Goal: Transaction & Acquisition: Subscribe to service/newsletter

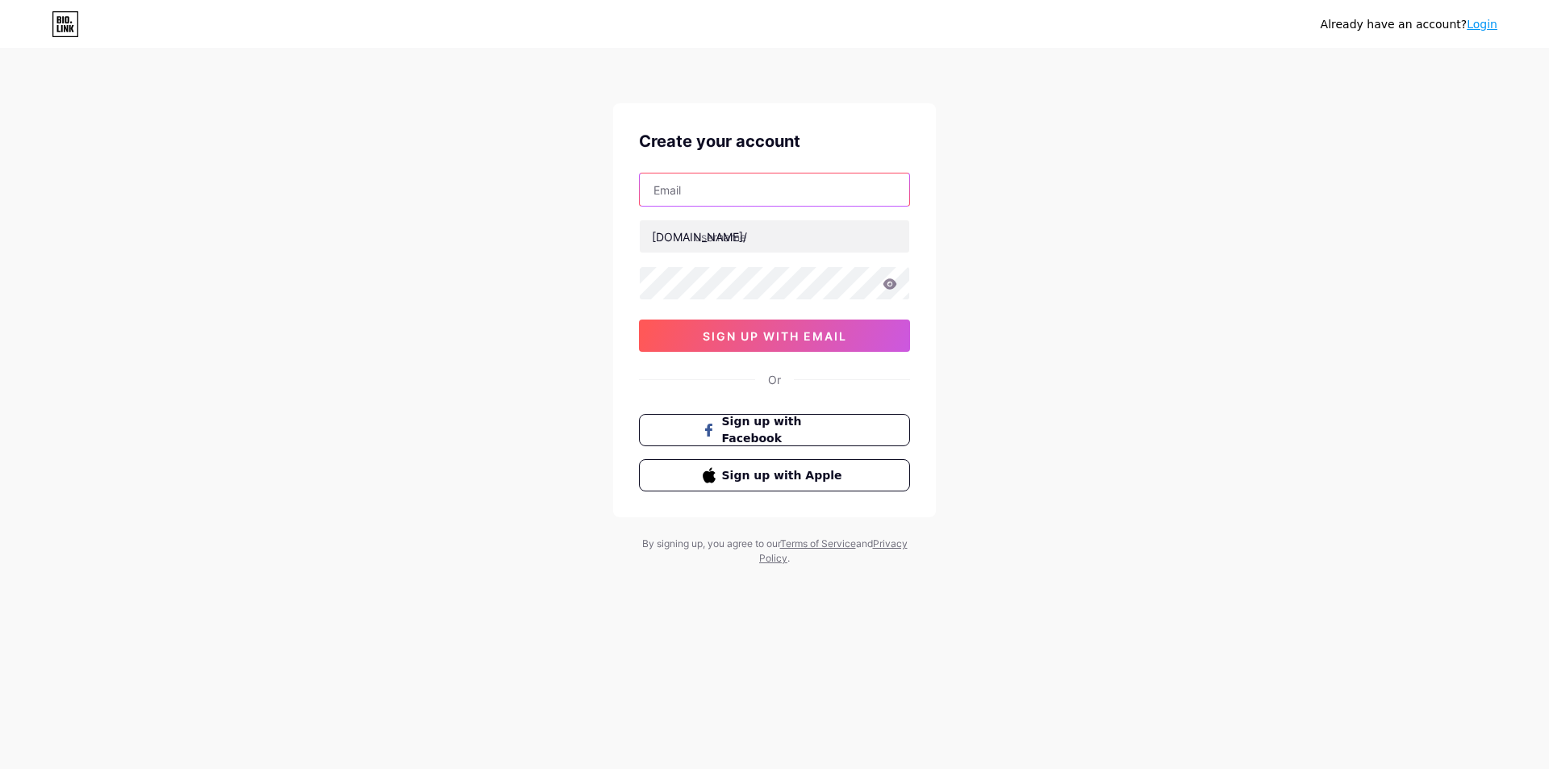
click at [737, 180] on input "text" at bounding box center [774, 189] width 269 height 32
click at [686, 195] on input "text" at bounding box center [774, 189] width 269 height 32
type input "lokidoki233@gmail.com"
click at [771, 243] on input "text" at bounding box center [774, 236] width 269 height 32
type input "eqweqwe"
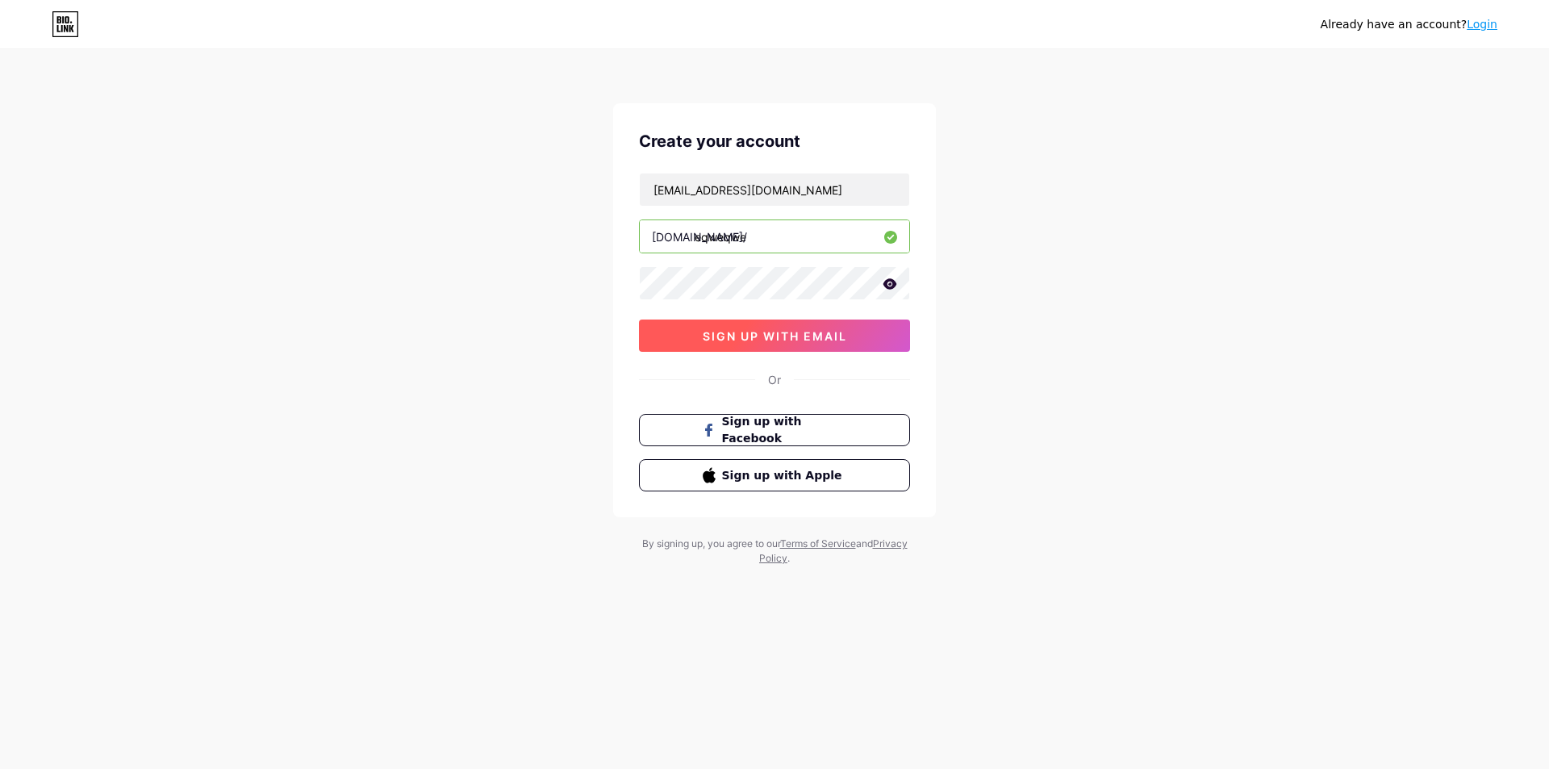
click at [788, 328] on button "sign up with email" at bounding box center [774, 335] width 271 height 32
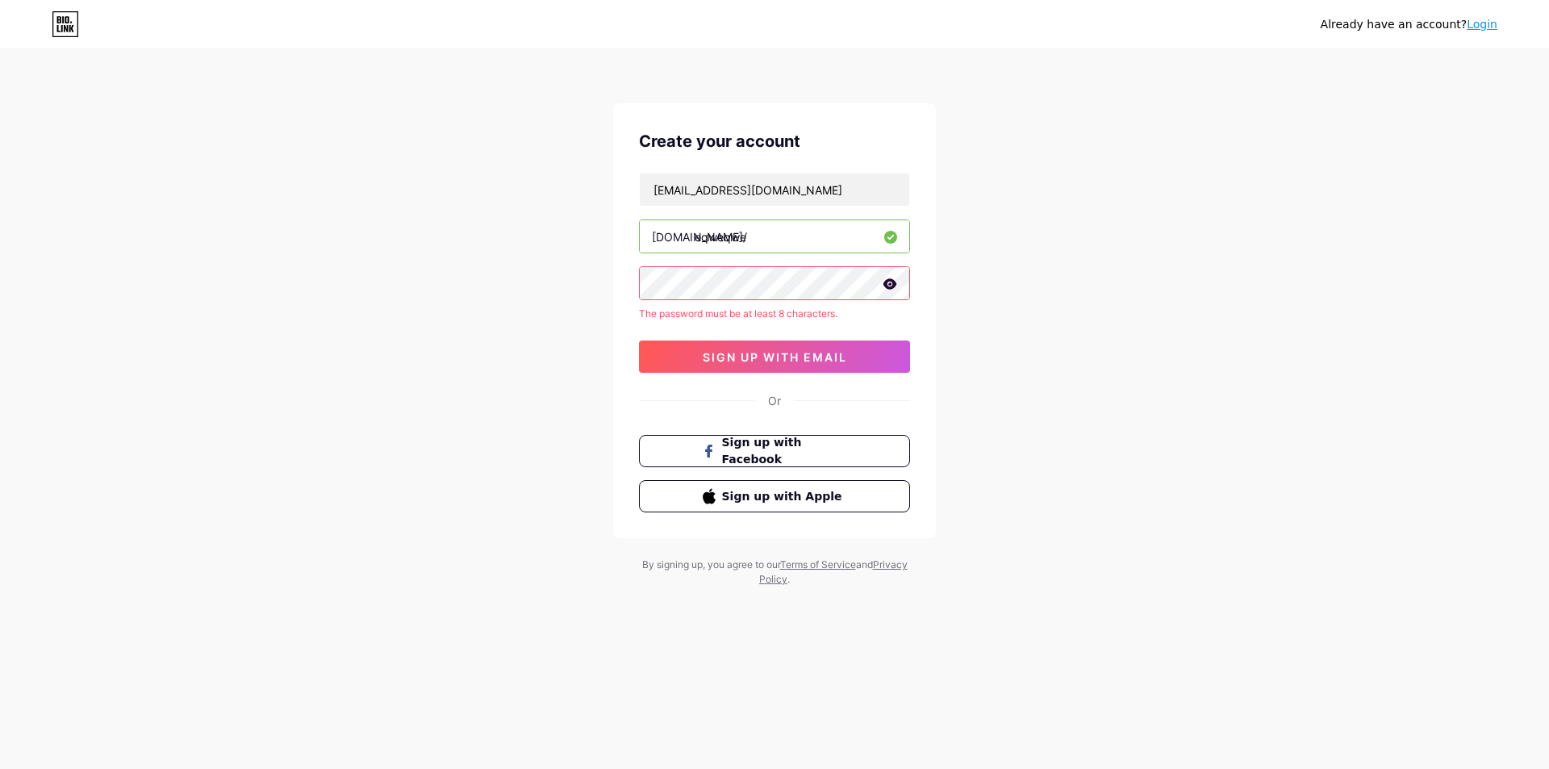
click at [887, 286] on icon at bounding box center [890, 283] width 14 height 10
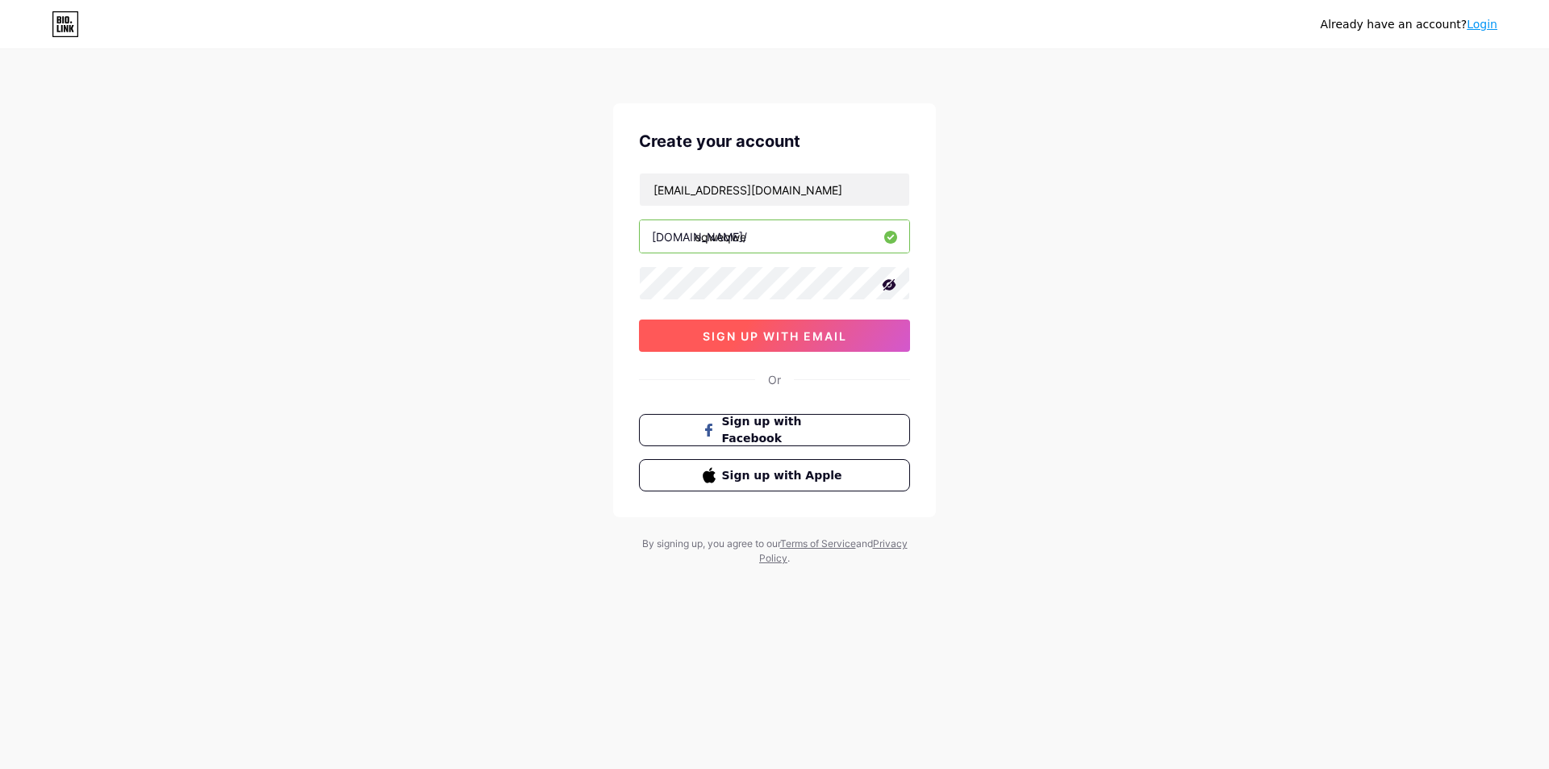
click at [812, 325] on button "sign up with email" at bounding box center [774, 335] width 271 height 32
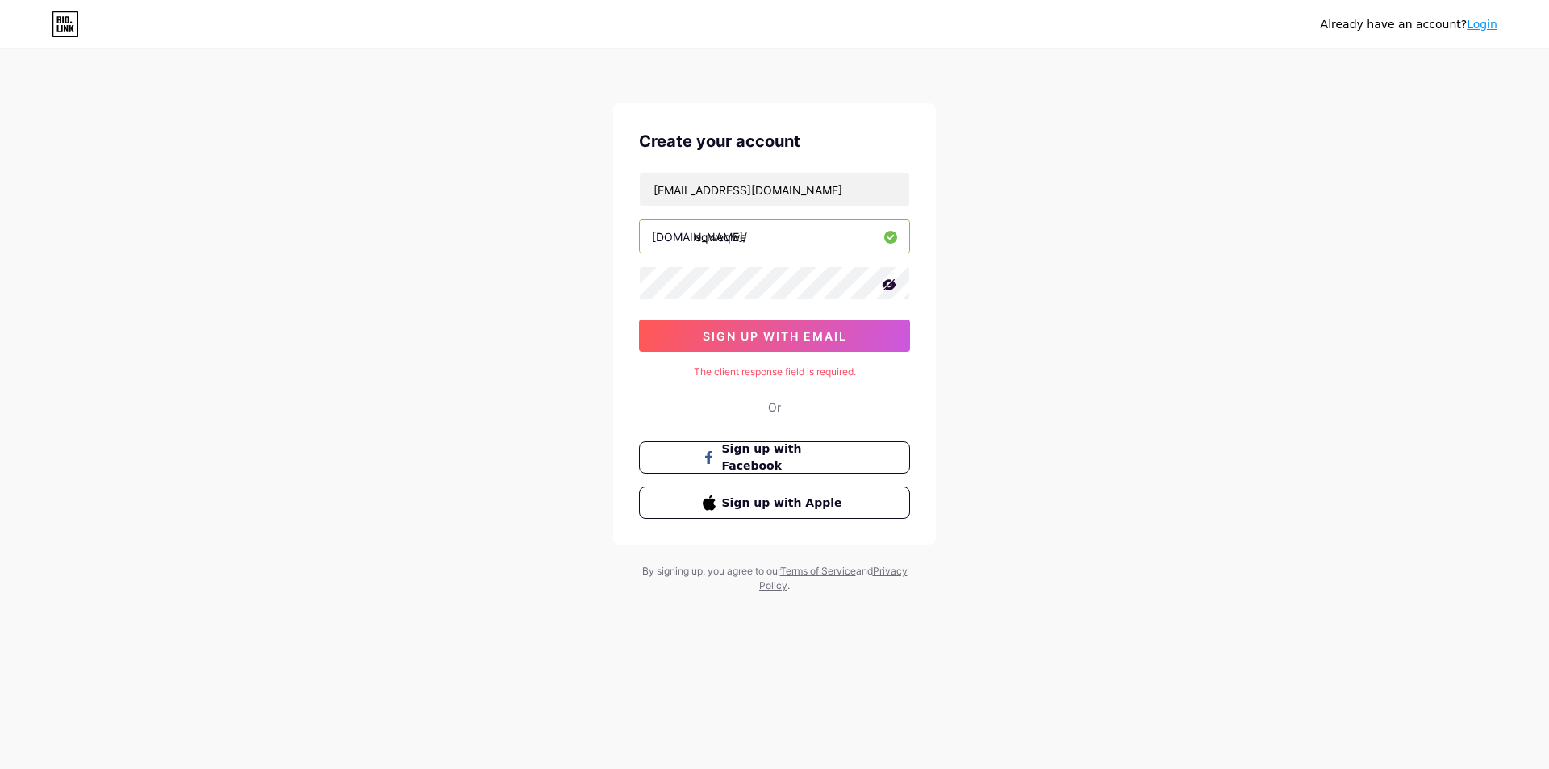
click at [806, 302] on div "lokidoki233@gmail.com bio.link/ eqweqwe sign up with email" at bounding box center [774, 262] width 271 height 179
click at [1474, 27] on link "Login" at bounding box center [1482, 24] width 31 height 13
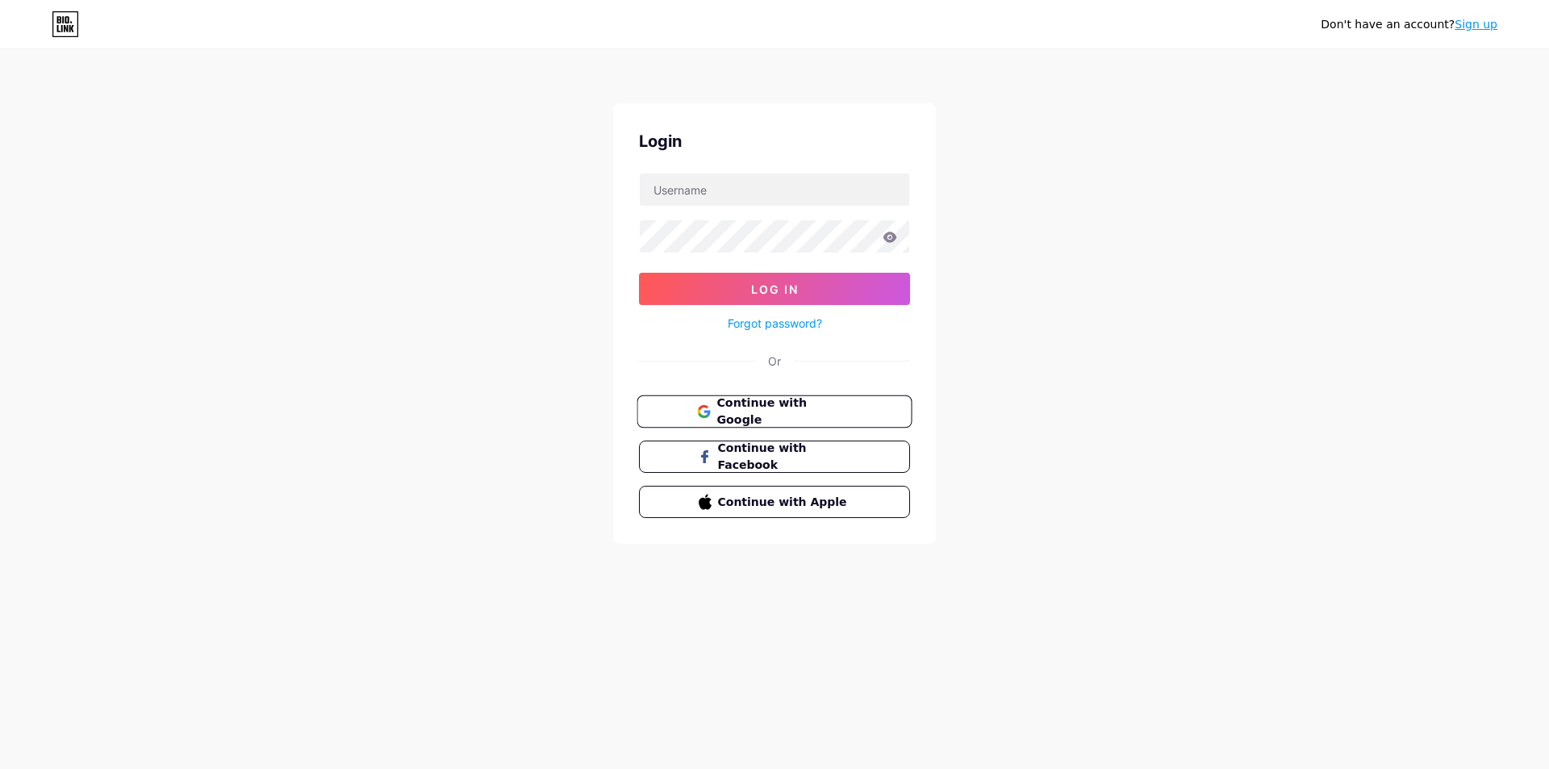
click at [815, 409] on span "Continue with Google" at bounding box center [783, 412] width 135 height 35
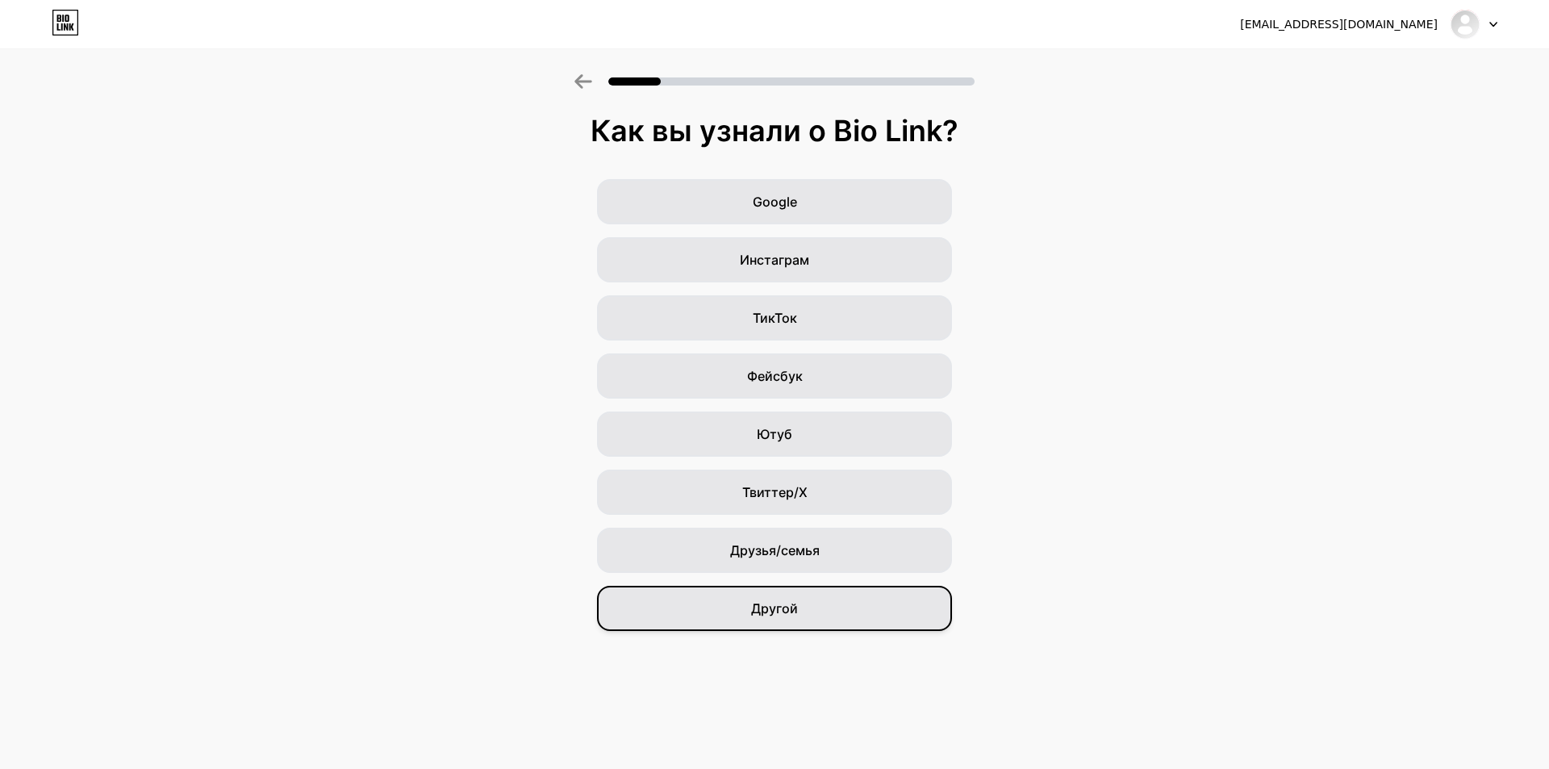
click at [794, 603] on font "Другой" at bounding box center [774, 608] width 47 height 16
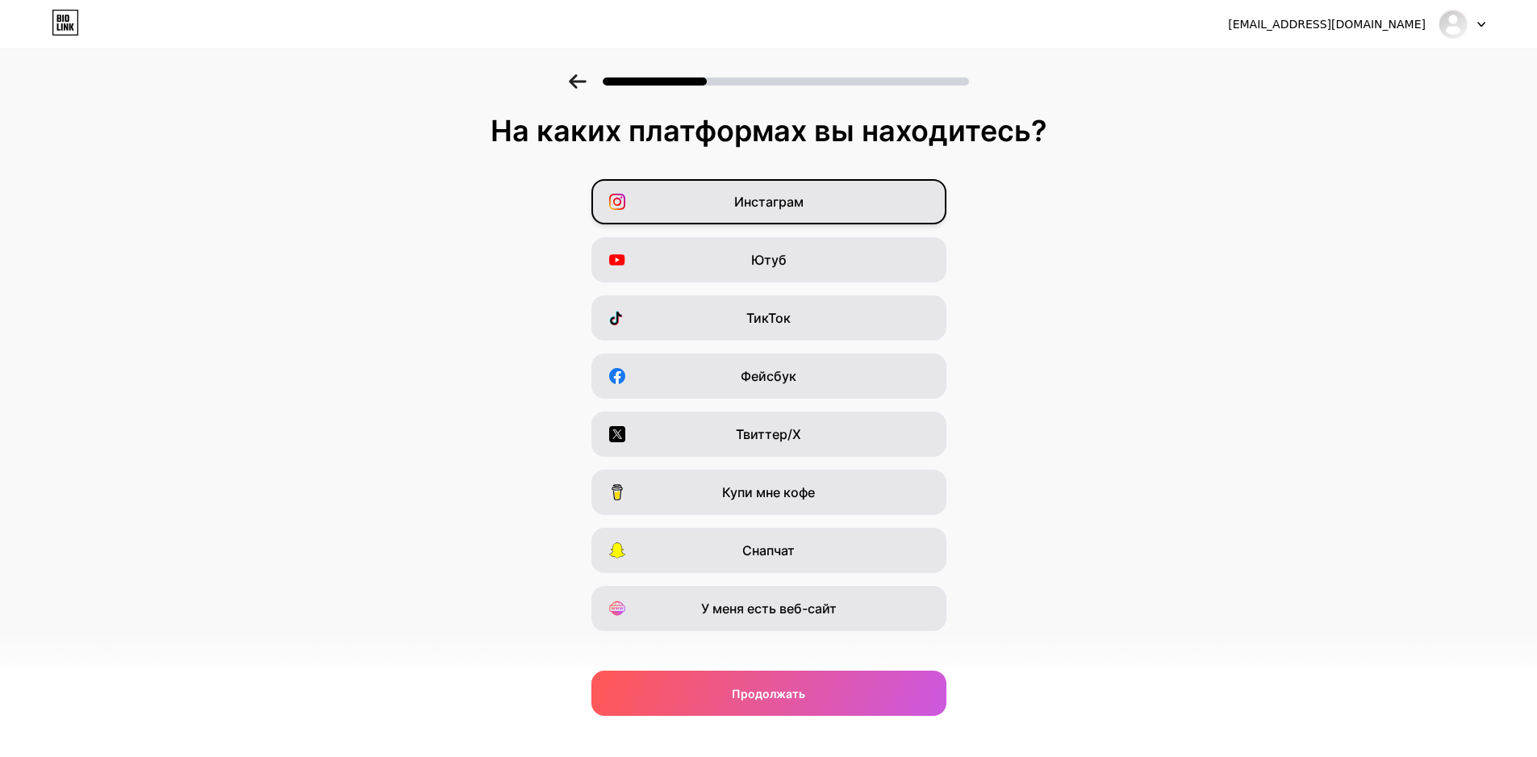
click at [738, 204] on div "Инстаграм" at bounding box center [768, 201] width 355 height 45
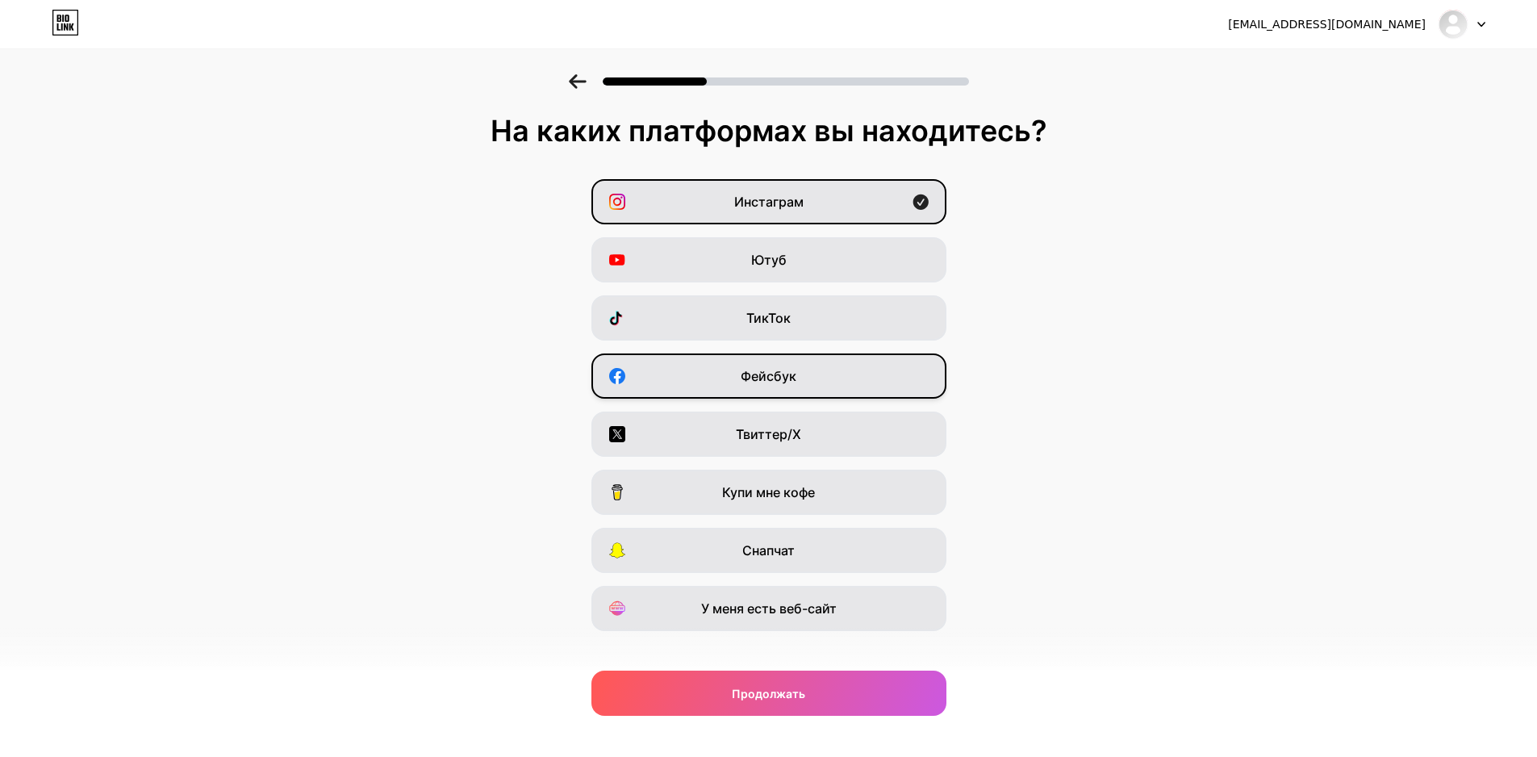
click at [762, 362] on div "Фейсбук" at bounding box center [768, 375] width 355 height 45
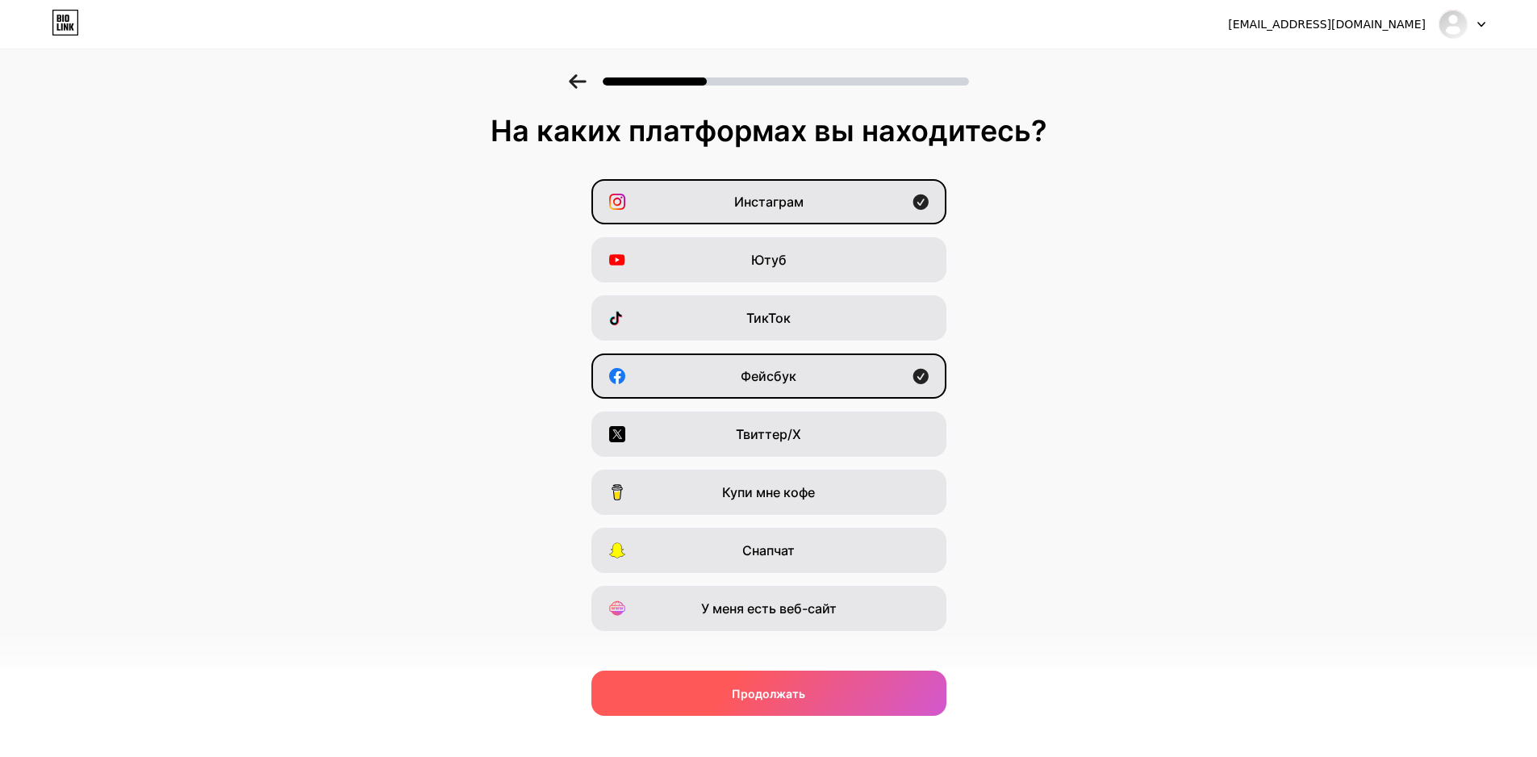
click at [783, 678] on div "Продолжать" at bounding box center [768, 692] width 355 height 45
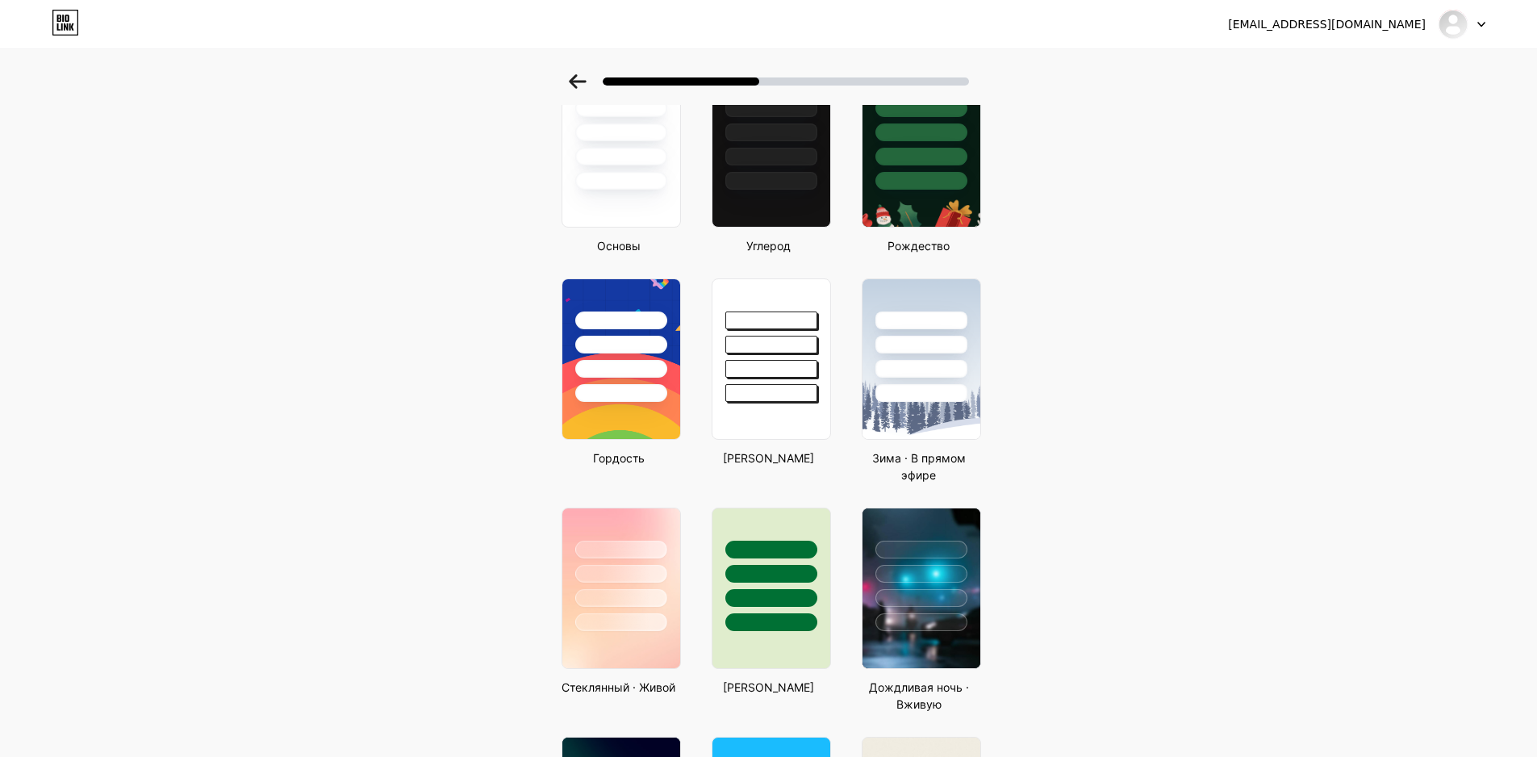
scroll to position [116, 0]
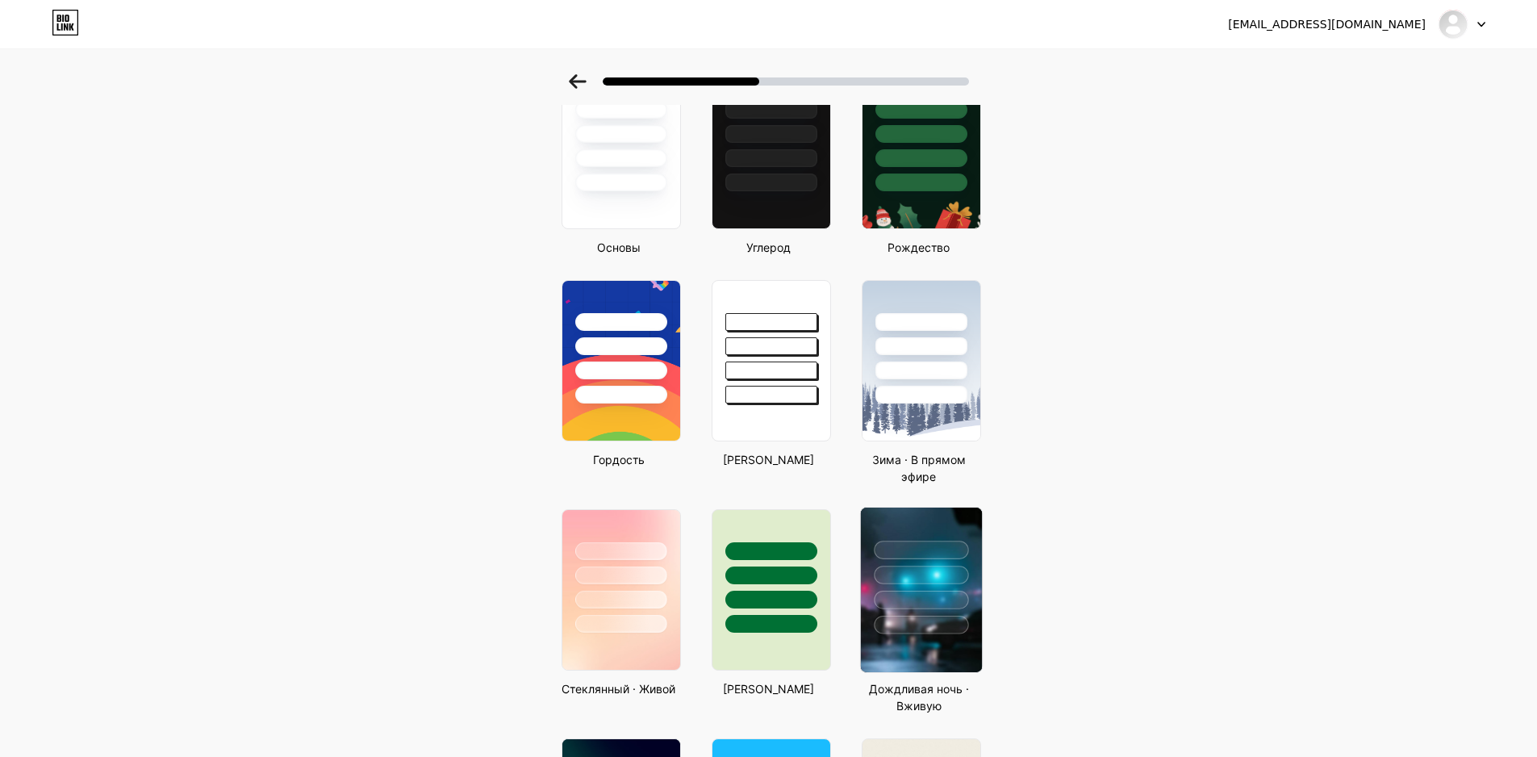
click at [968, 581] on div at bounding box center [921, 575] width 94 height 19
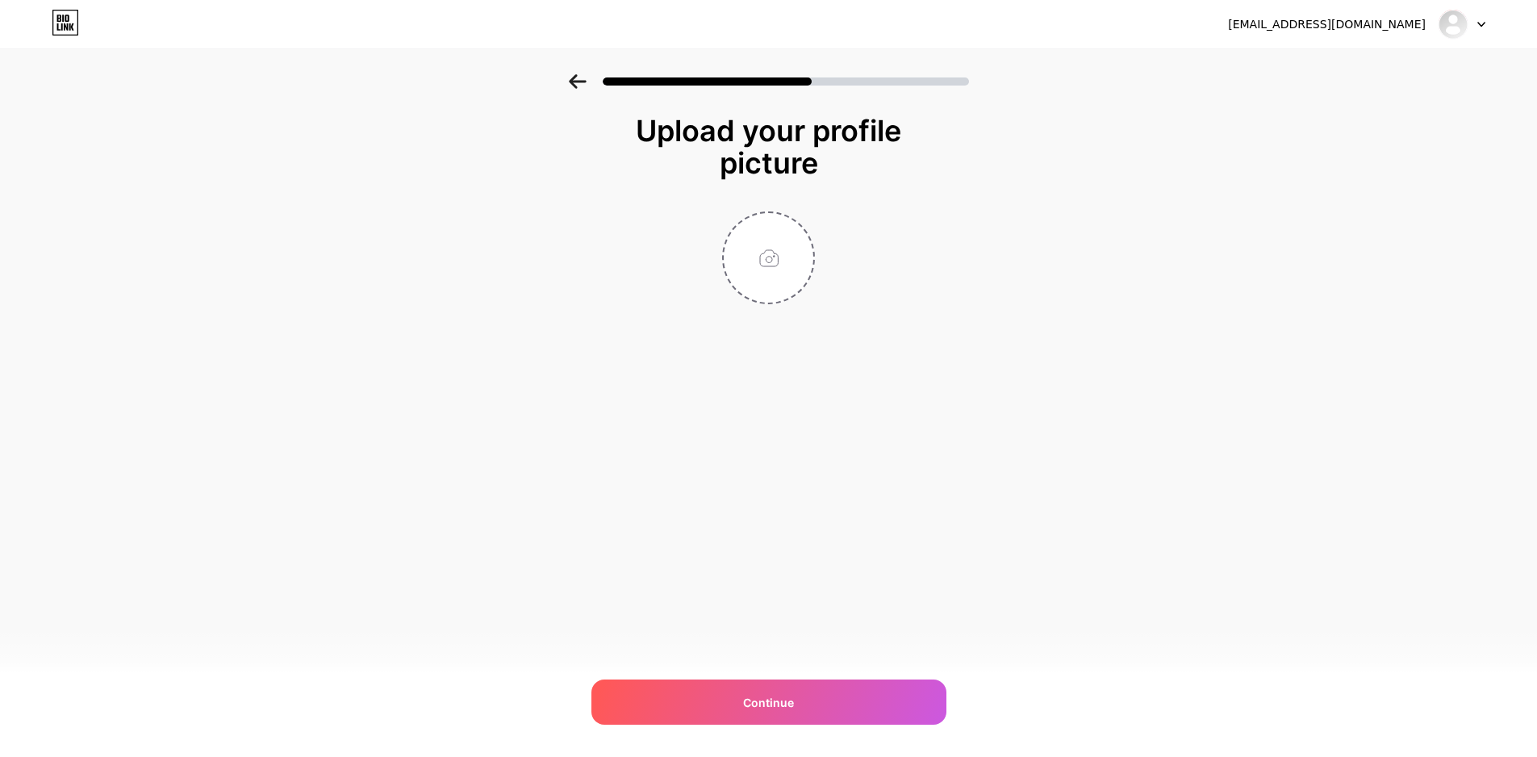
scroll to position [0, 0]
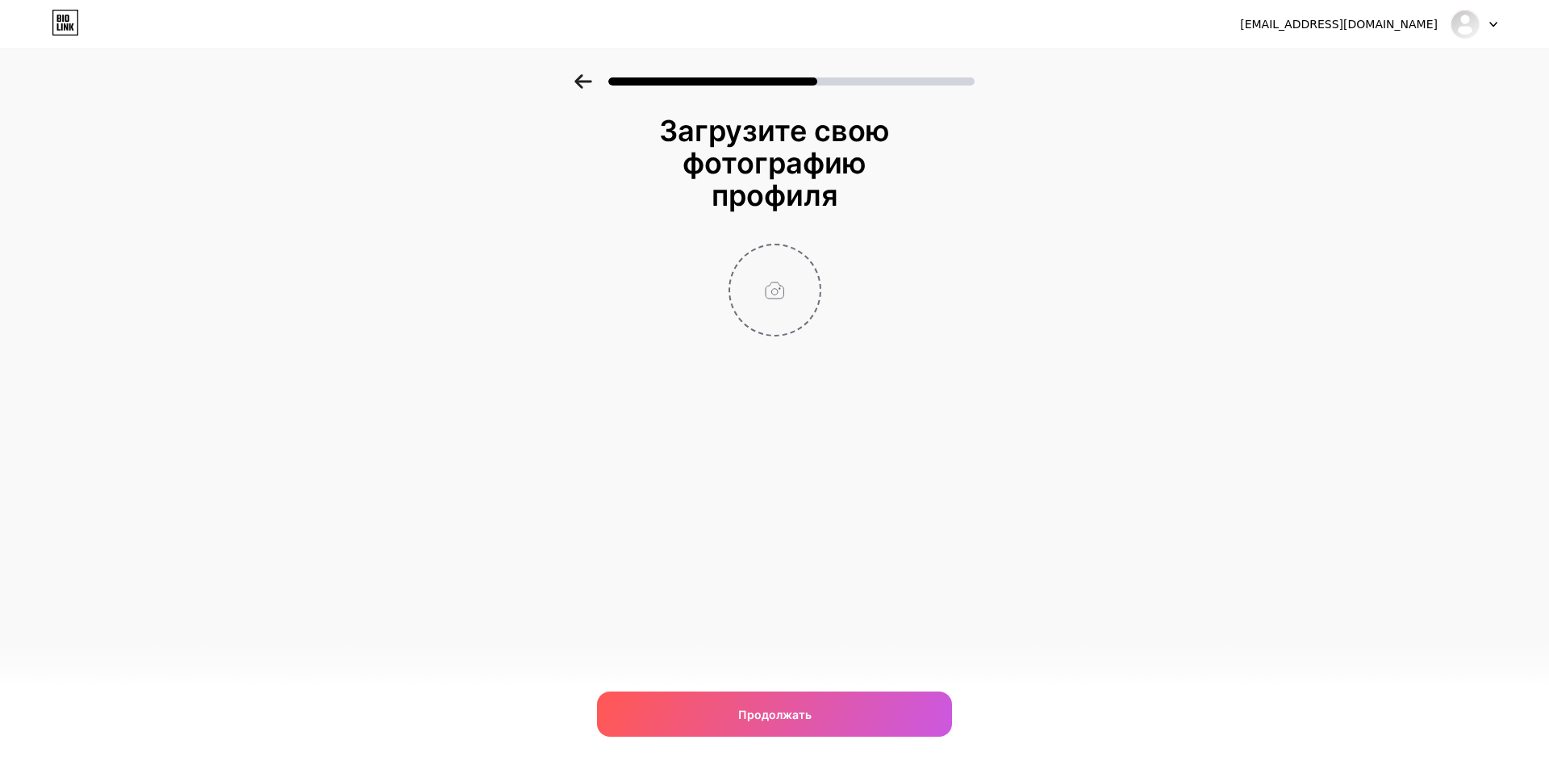
click at [773, 263] on input "file" at bounding box center [775, 290] width 90 height 90
type input "C:\fakepath\photo_2025-10-08_18-59-16.jpg"
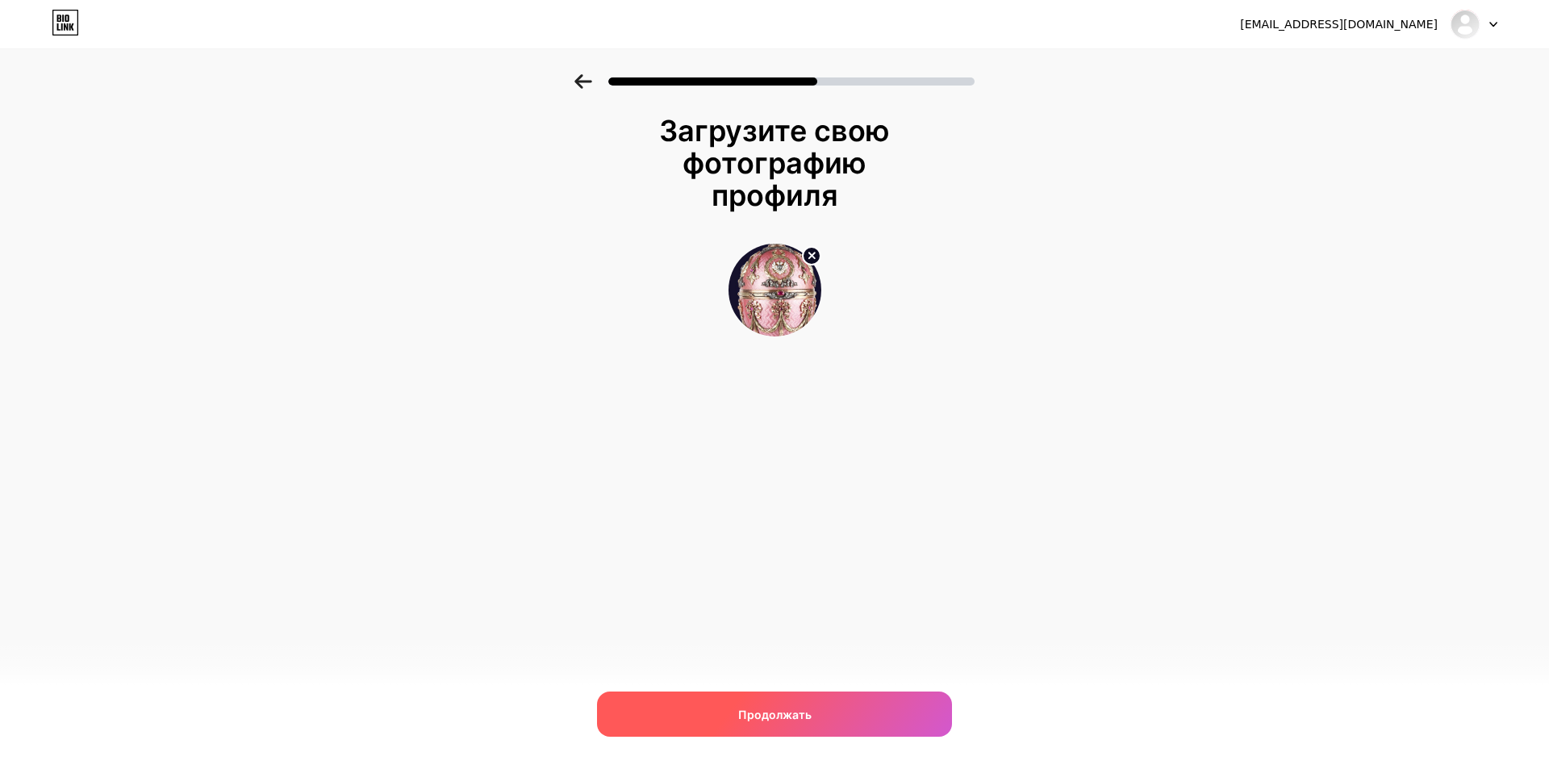
click at [842, 707] on div "Продолжать" at bounding box center [774, 713] width 355 height 45
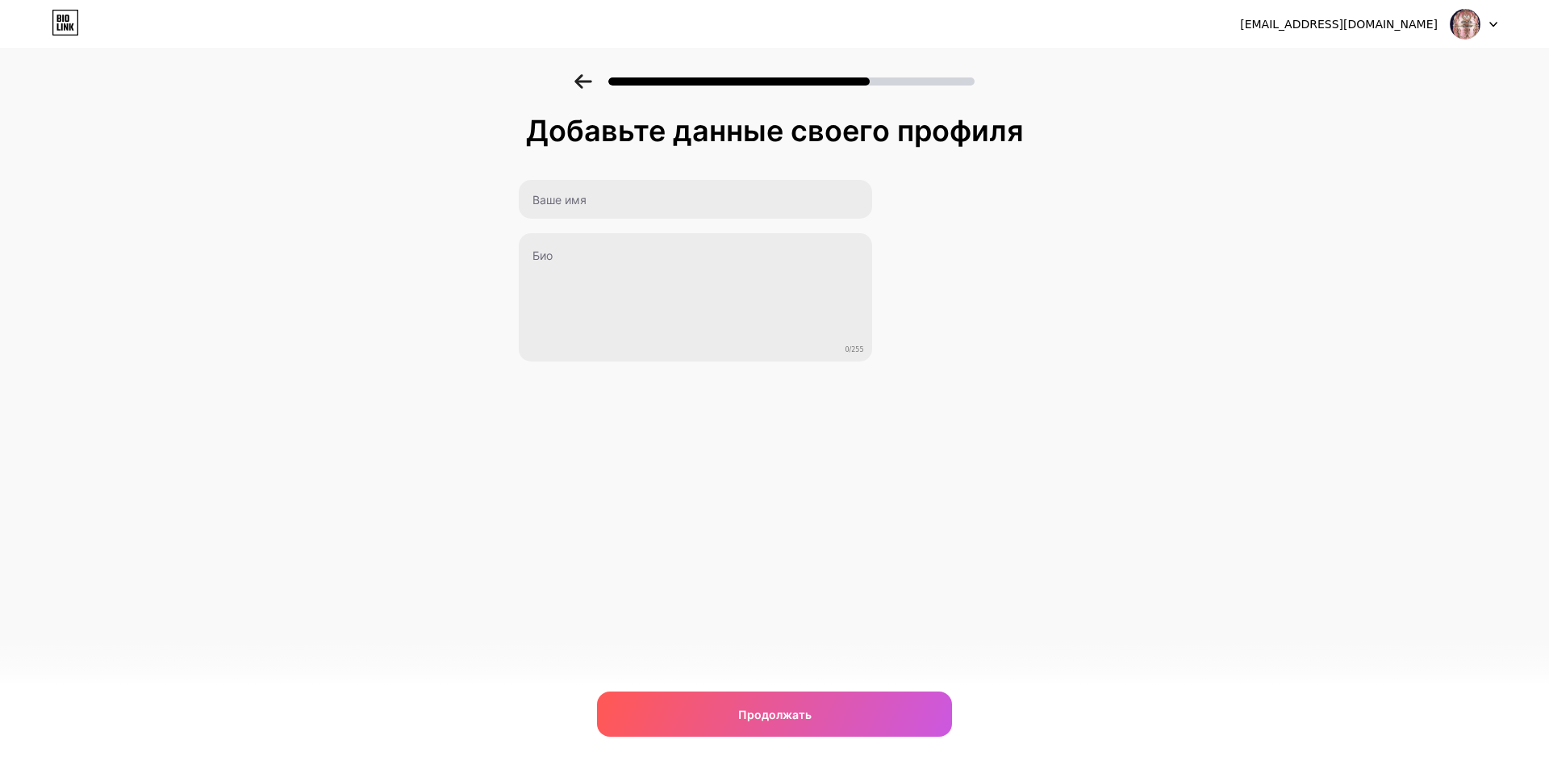
click at [842, 707] on div "Продолжать" at bounding box center [774, 713] width 355 height 45
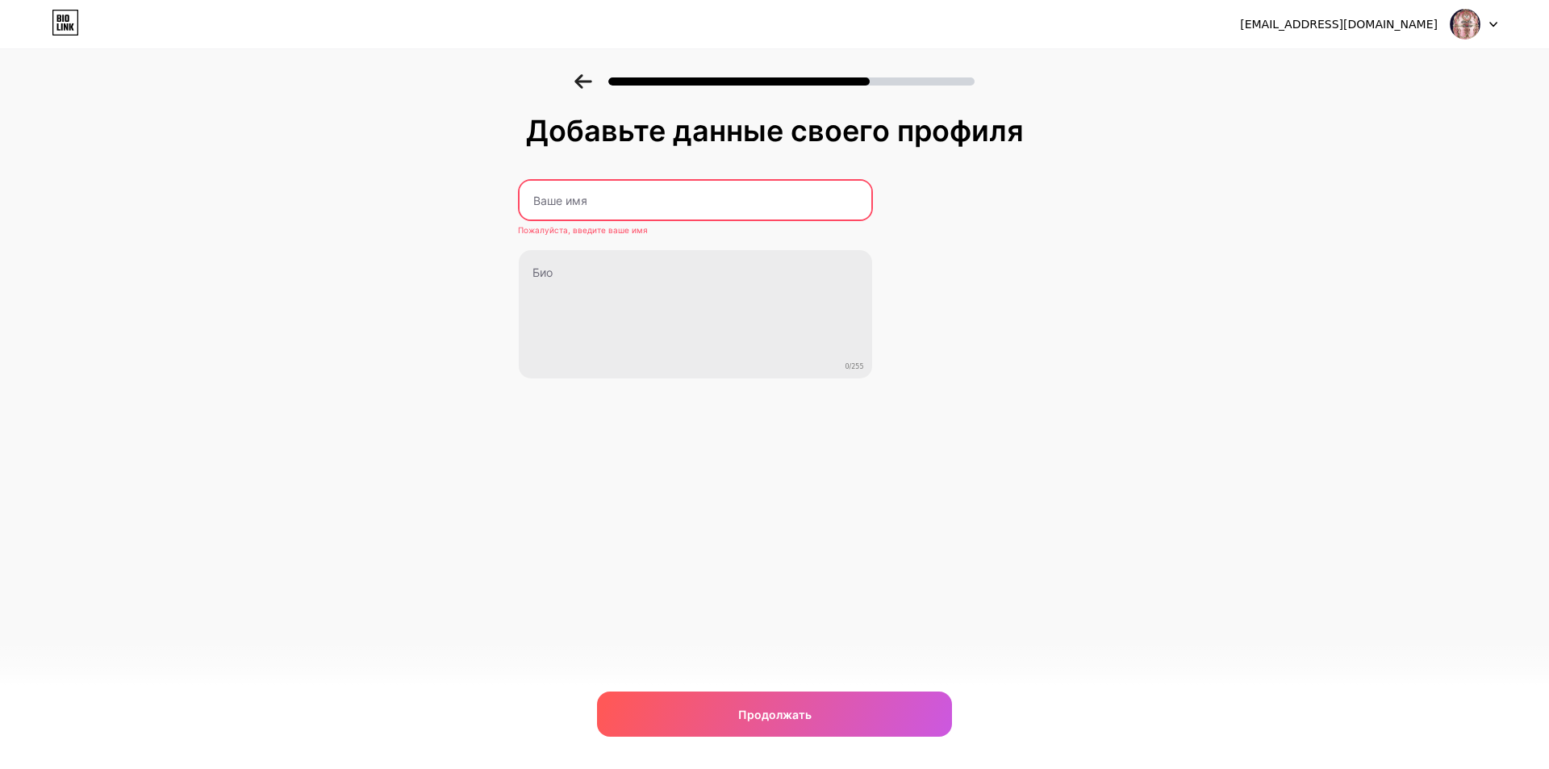
click at [686, 184] on input "text" at bounding box center [696, 200] width 352 height 39
type input "SMTP"
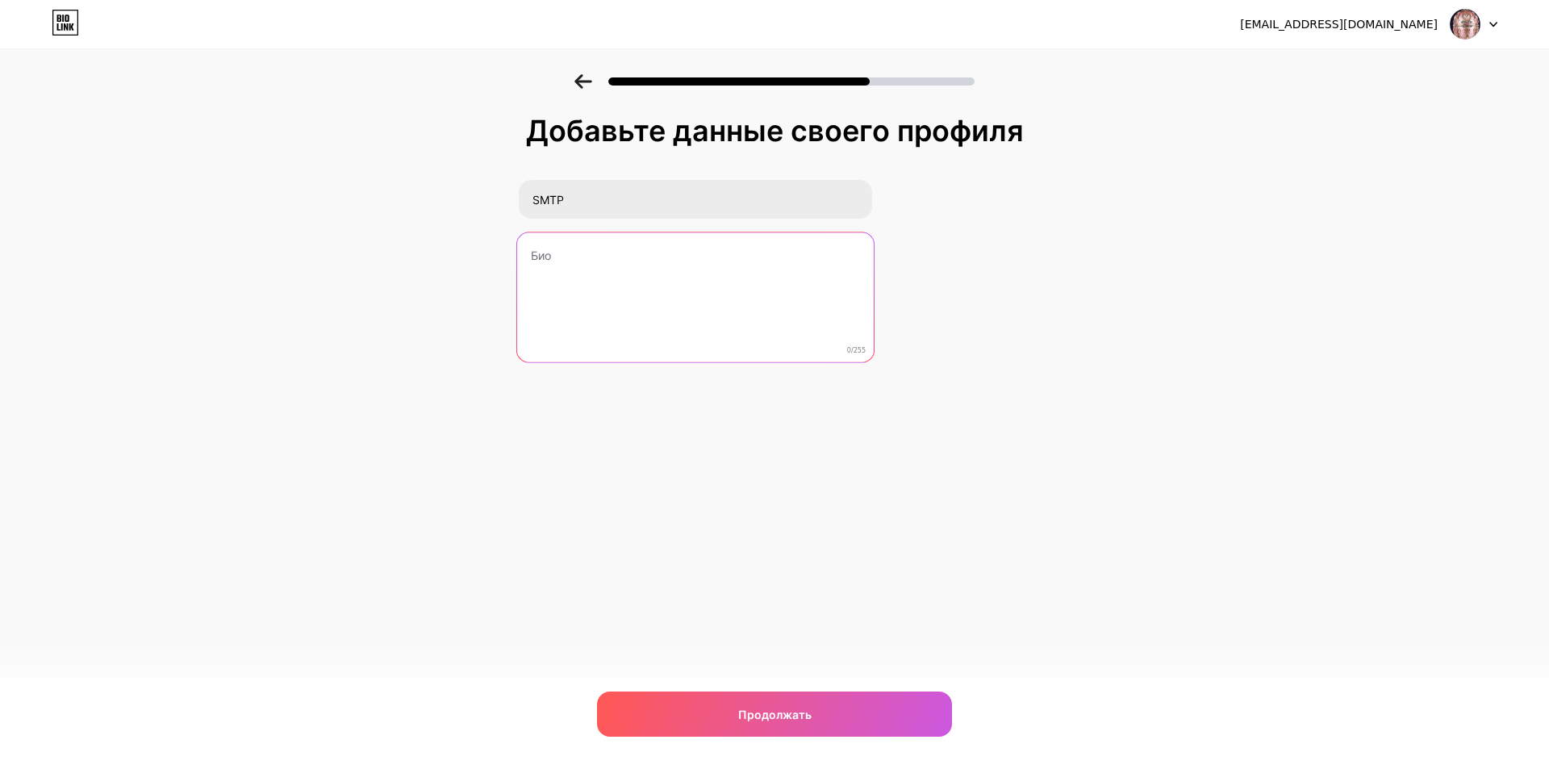
click at [613, 321] on textarea at bounding box center [694, 298] width 357 height 132
type textarea "kaloed"
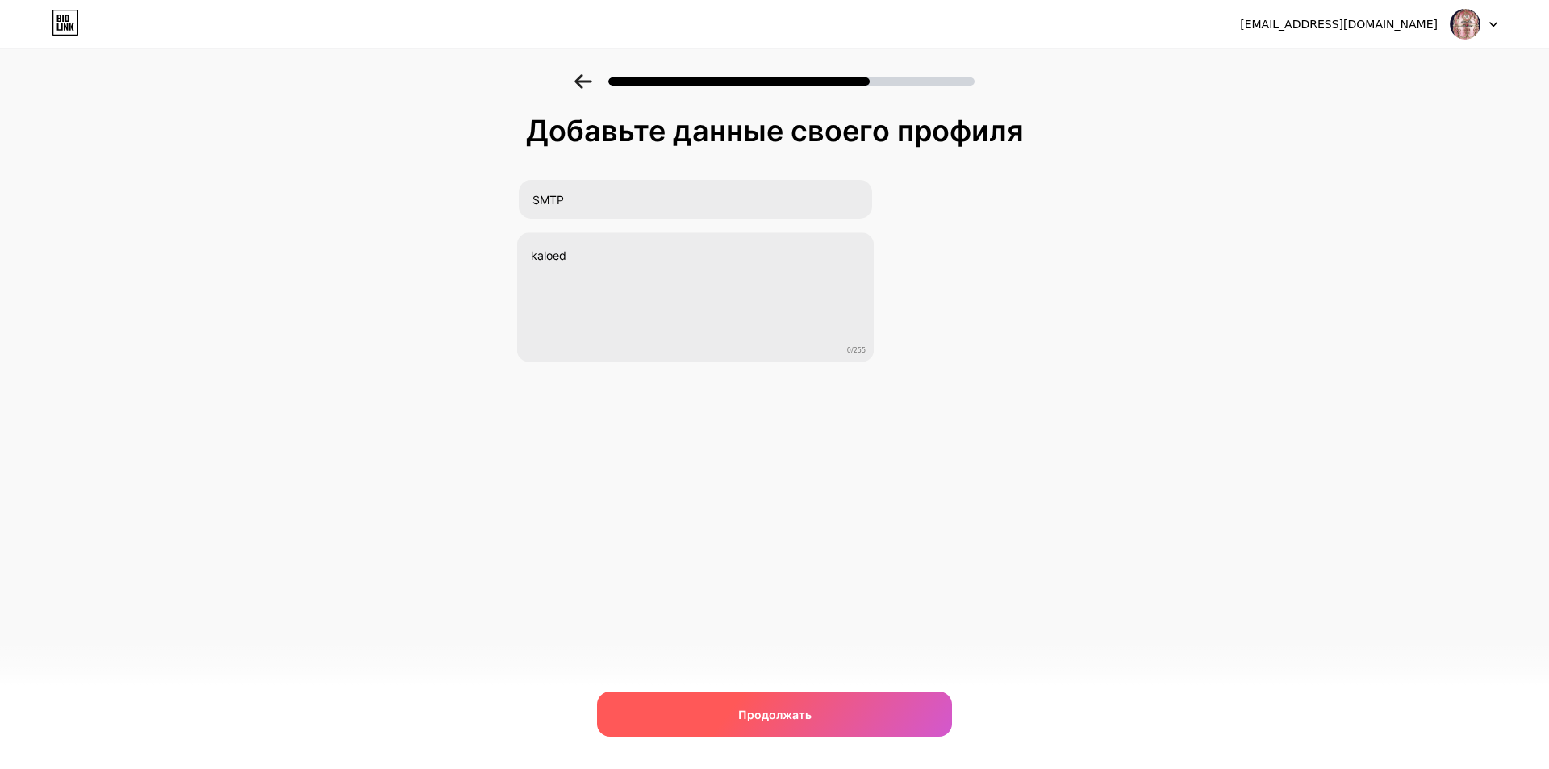
click at [793, 723] on div "Продолжать" at bounding box center [774, 713] width 355 height 45
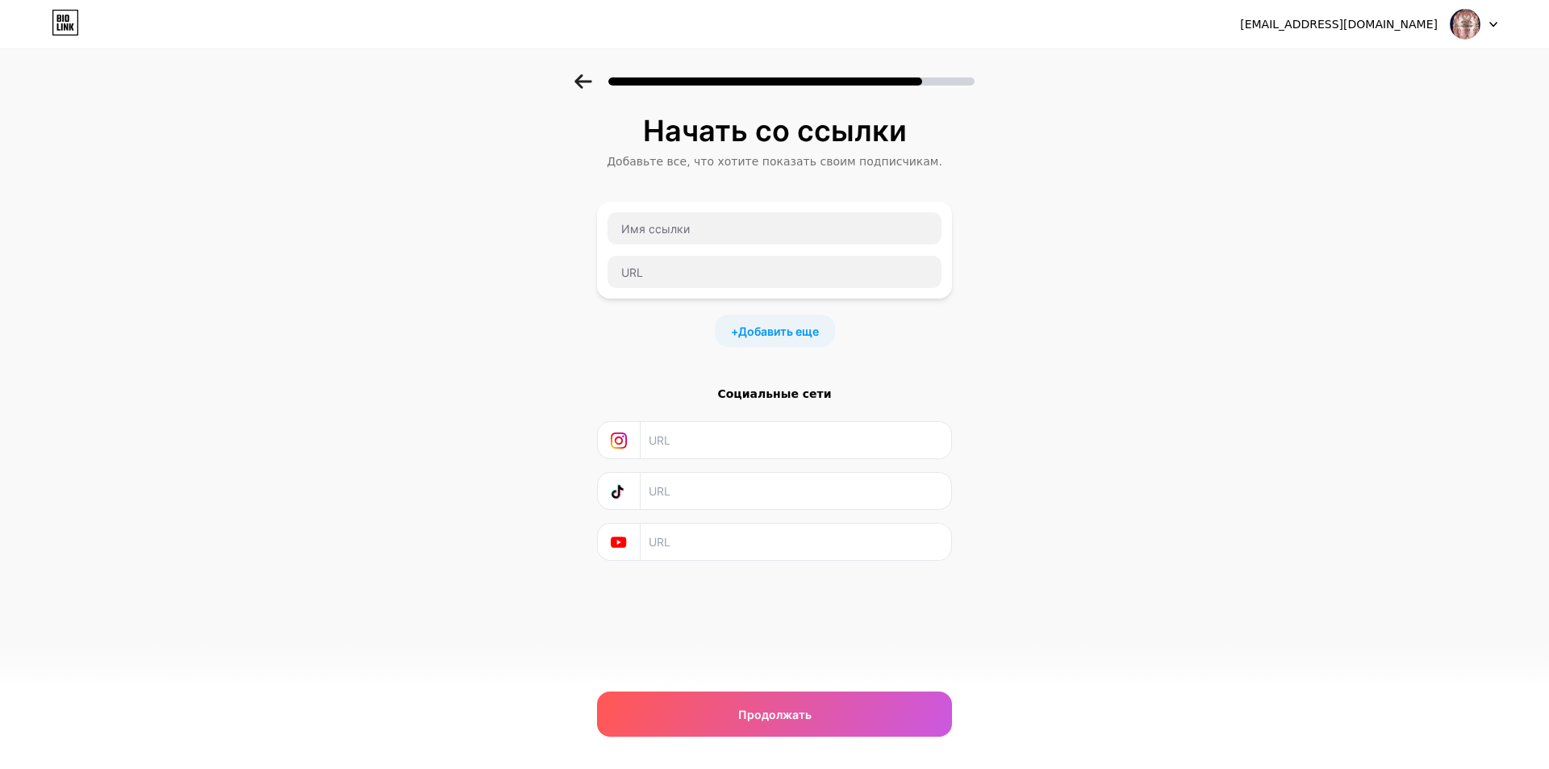
click at [737, 684] on div "snegvolodymr@gmail.com Выйти Ссылка скопирована Начать со ссылки Добавьте все, …" at bounding box center [774, 384] width 1549 height 769
click at [741, 696] on div "Продолжать" at bounding box center [774, 713] width 355 height 45
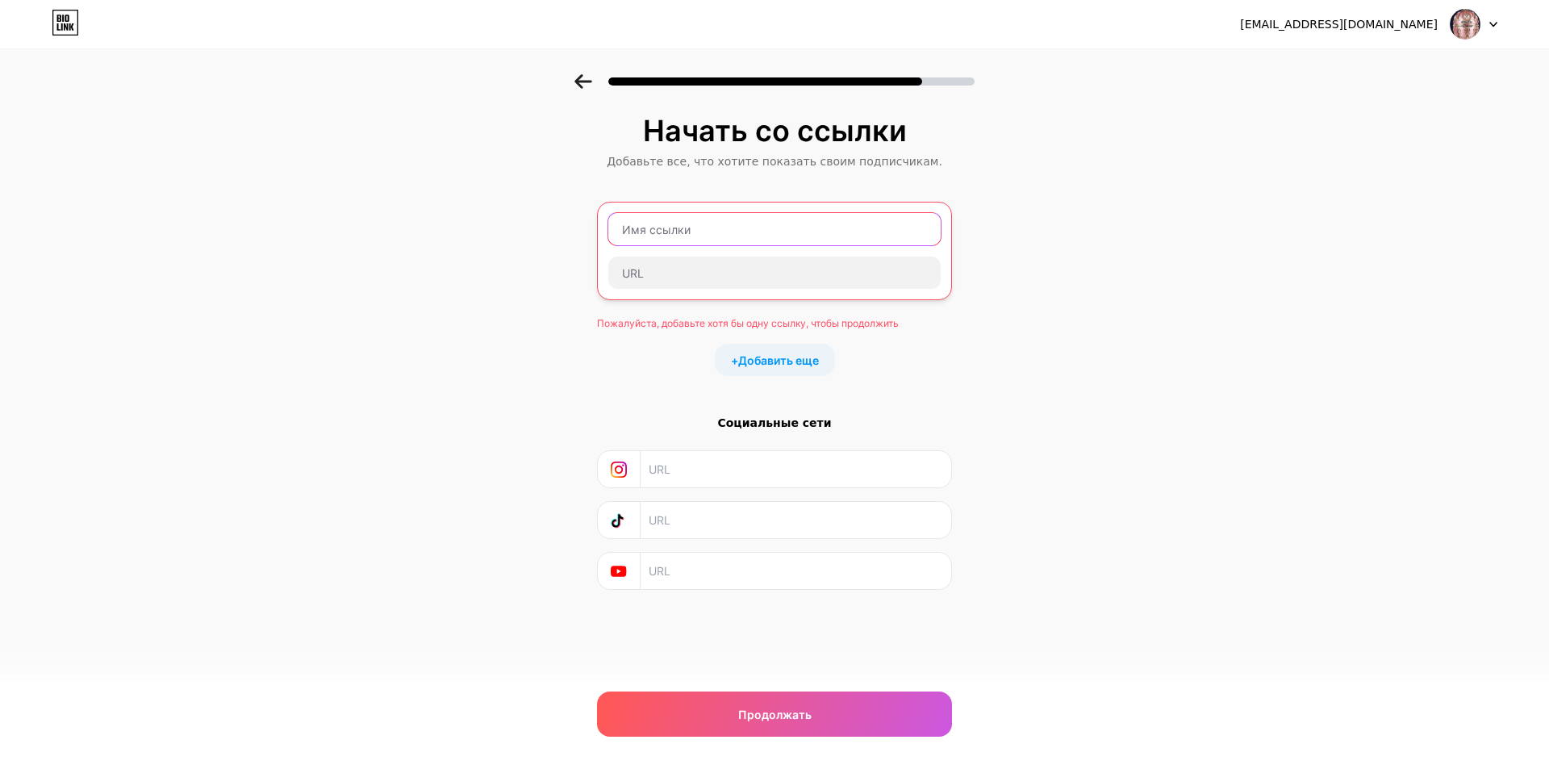
click at [716, 240] on input "text" at bounding box center [774, 229] width 332 height 32
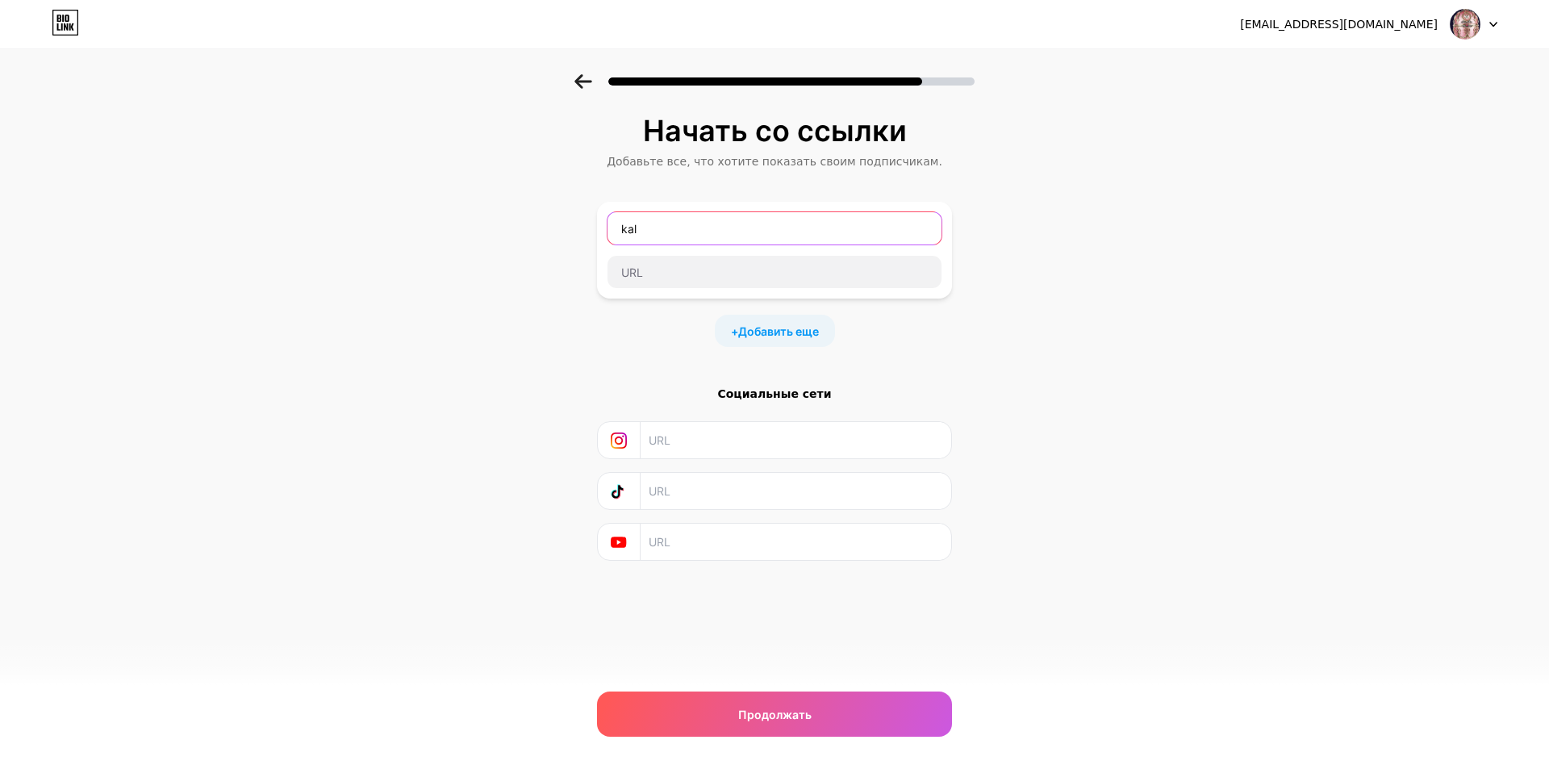
type input "kal"
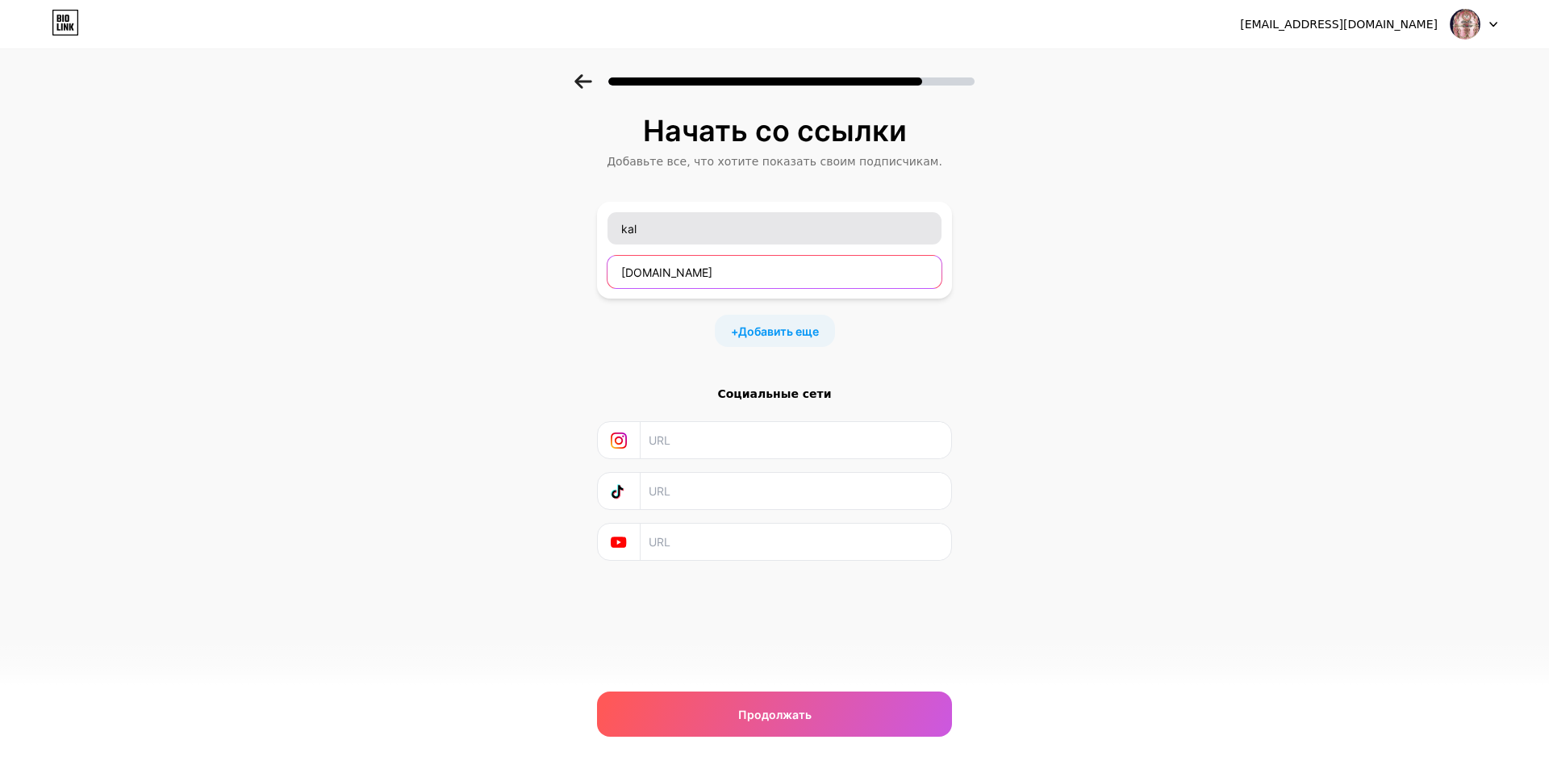
type input "kaloed.com"
click at [711, 247] on div "kal kaloed.com" at bounding box center [775, 249] width 336 height 77
click at [706, 269] on input "kaloed.com" at bounding box center [775, 272] width 334 height 32
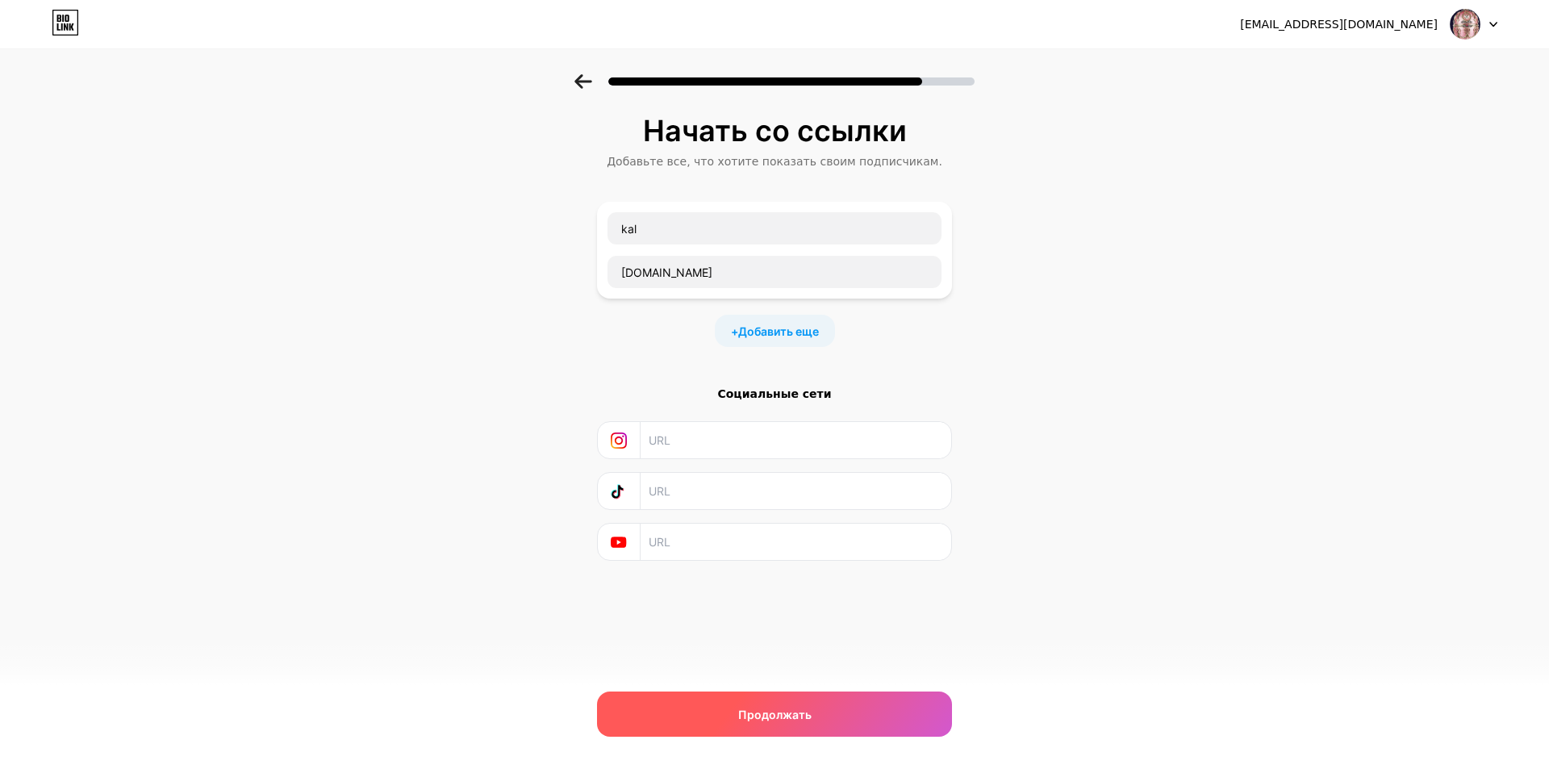
click at [725, 712] on div "Продолжать" at bounding box center [774, 713] width 355 height 45
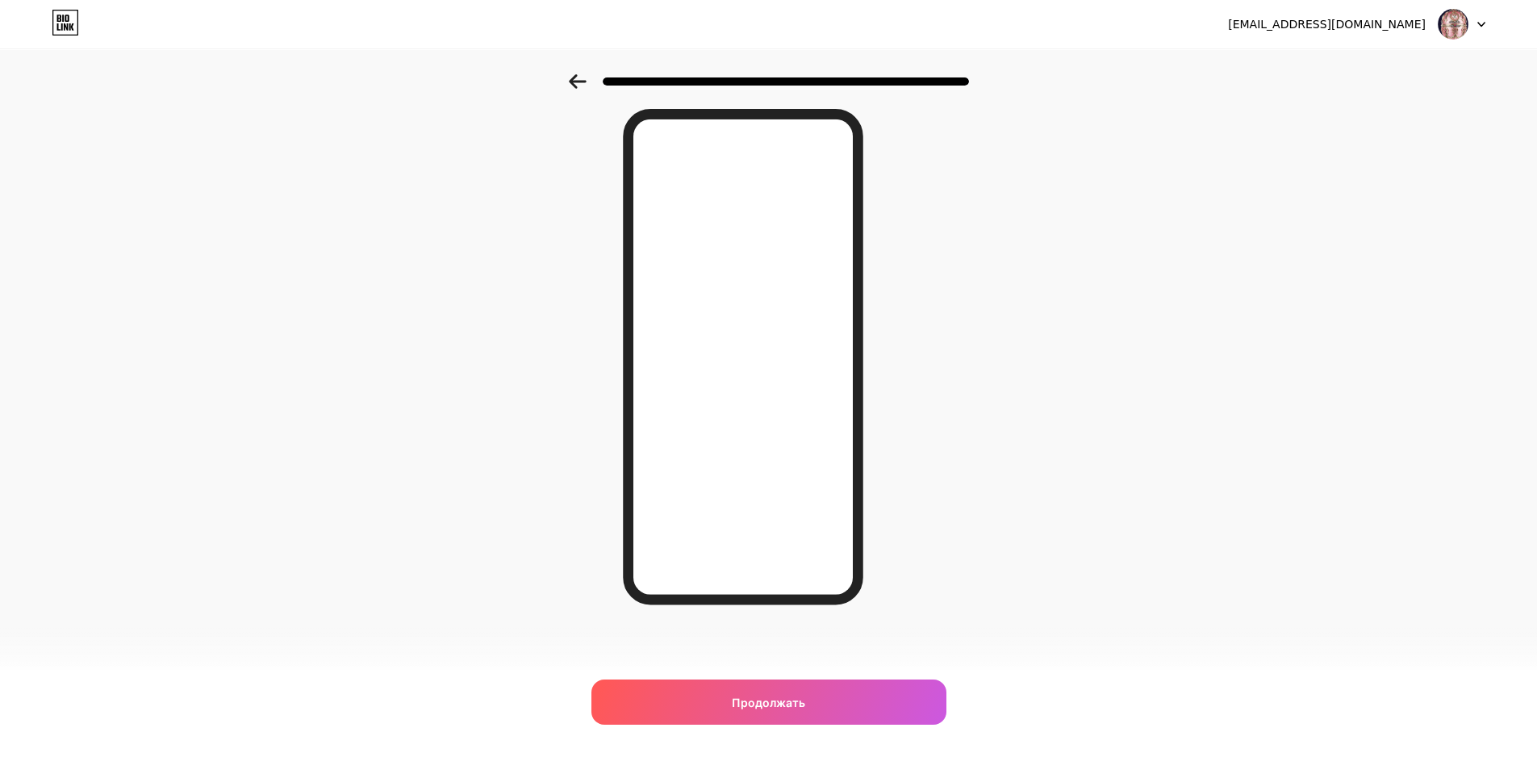
scroll to position [52, 0]
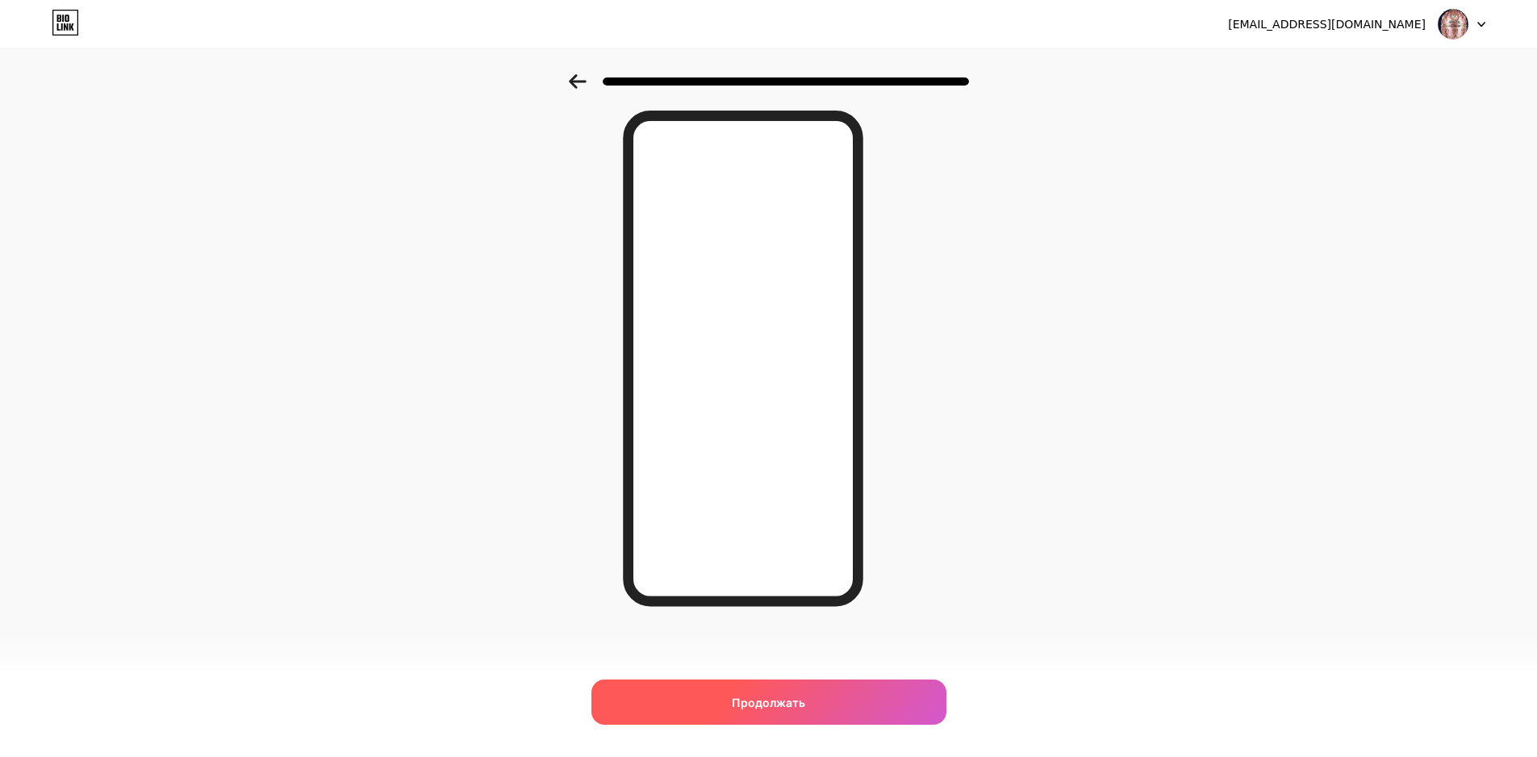
click at [756, 708] on font "Продолжать" at bounding box center [768, 702] width 73 height 14
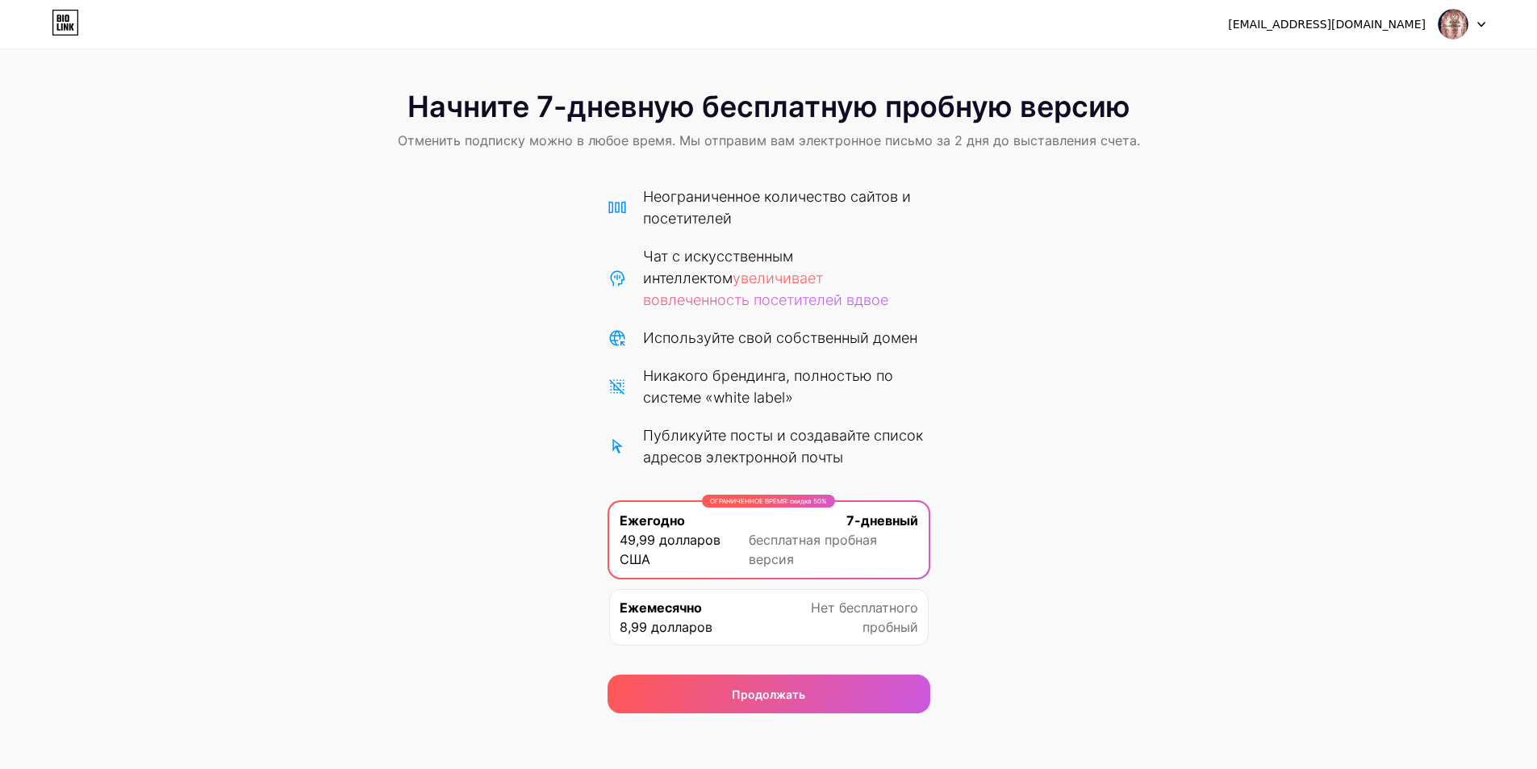
click at [724, 625] on div "Ежемесячно 8,99 долларов Нет бесплатного пробный" at bounding box center [768, 617] width 319 height 56
click at [735, 538] on span "49,99 долларов США" at bounding box center [684, 549] width 129 height 39
click at [743, 599] on div "Ежемесячно 8,99 долларов Нет бесплатного пробный" at bounding box center [768, 616] width 319 height 56
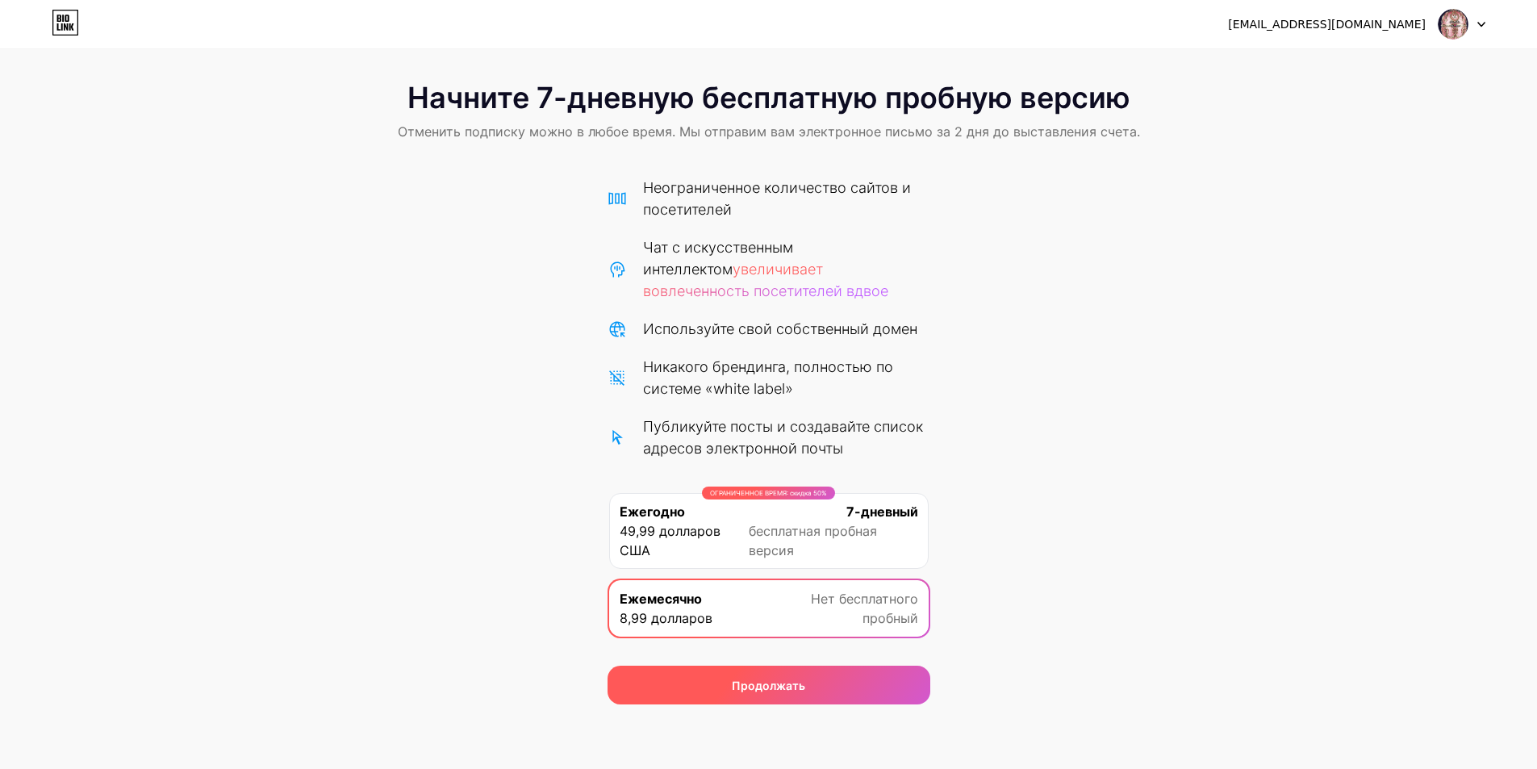
click at [761, 702] on div "Продолжать" at bounding box center [769, 685] width 323 height 39
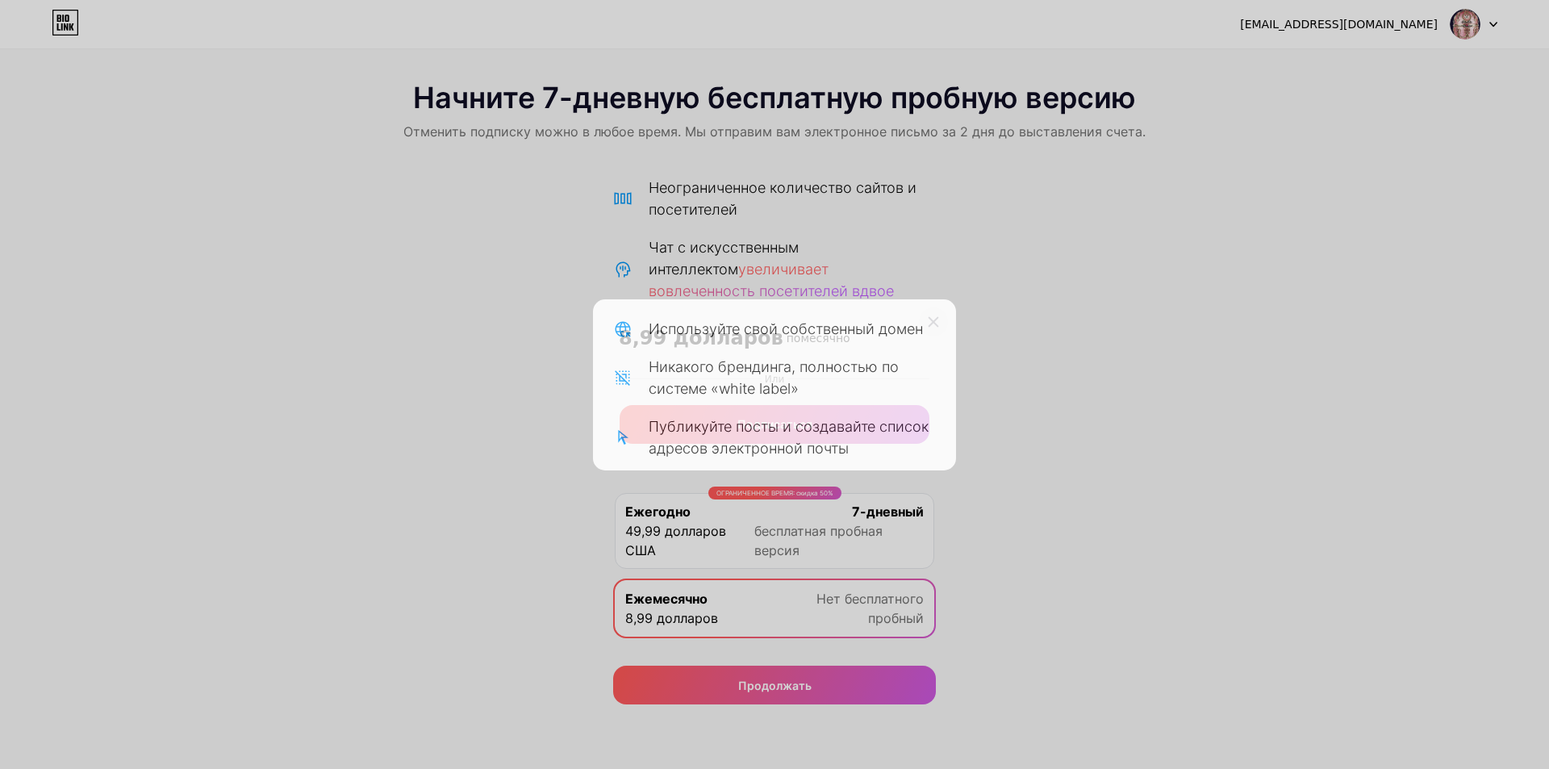
click at [938, 315] on div at bounding box center [933, 321] width 29 height 29
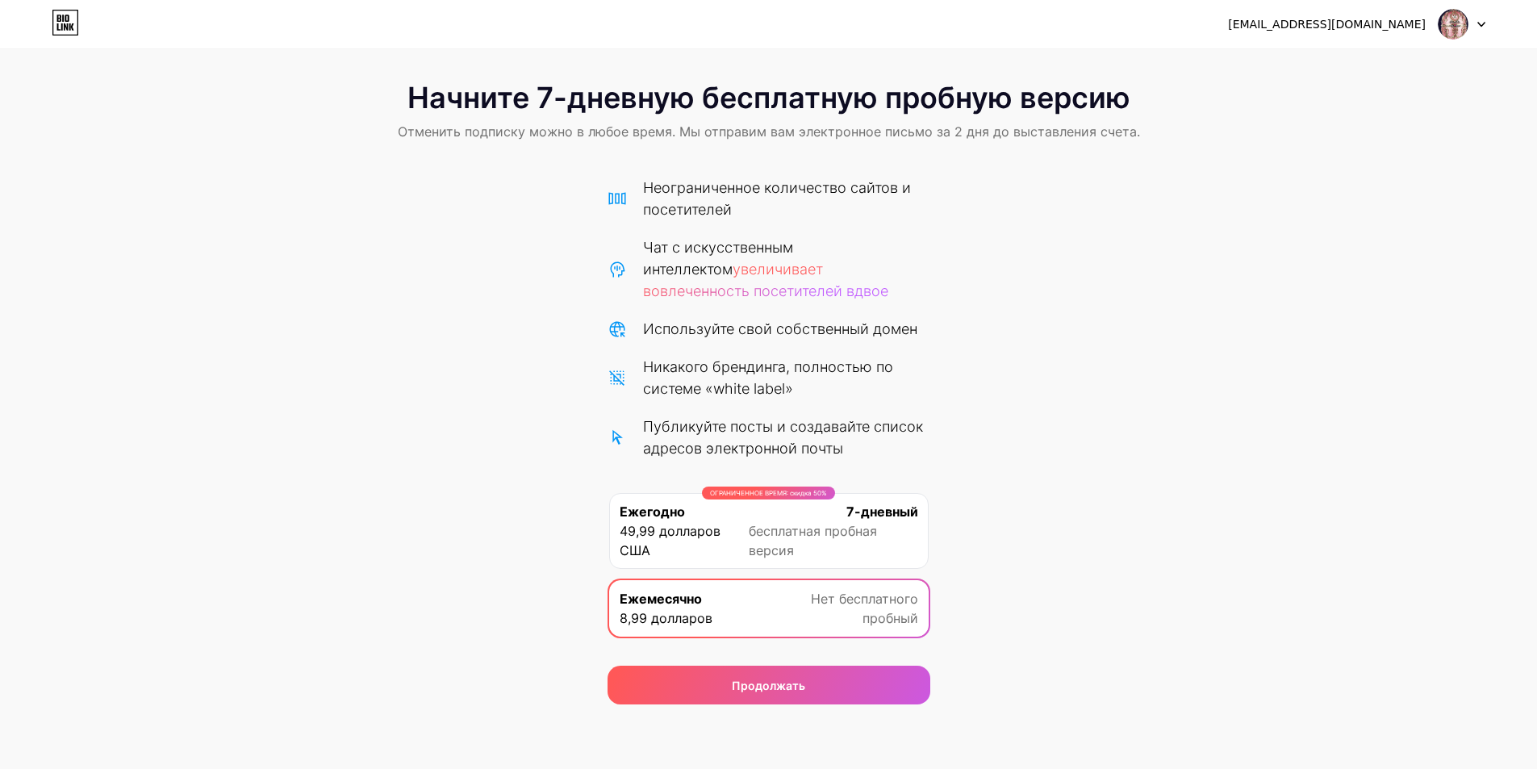
scroll to position [0, 0]
